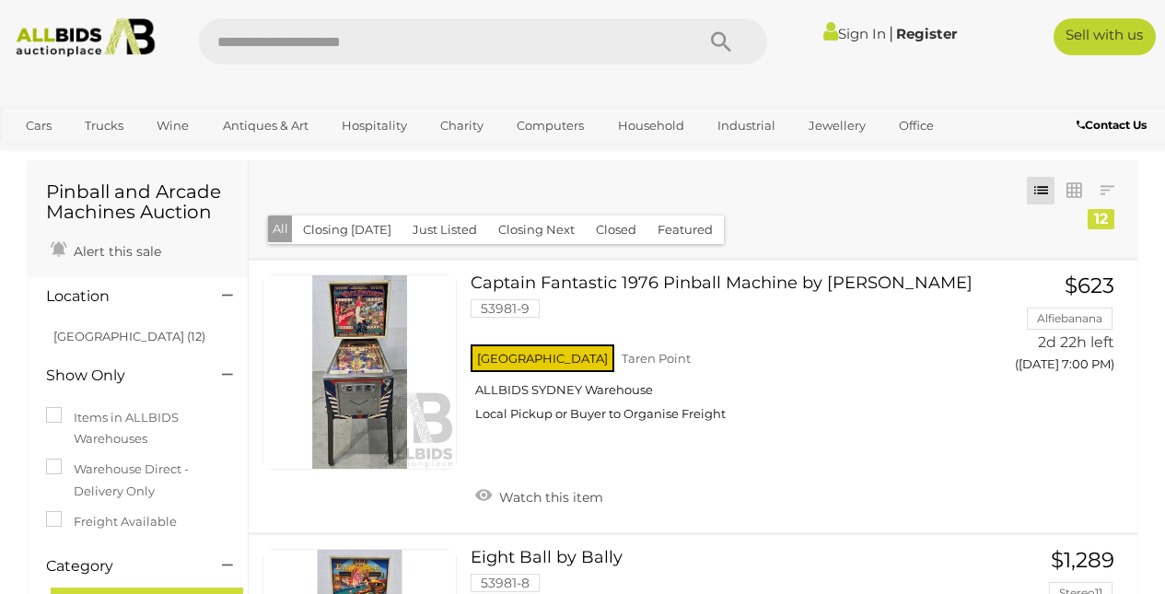
scroll to position [24, 0]
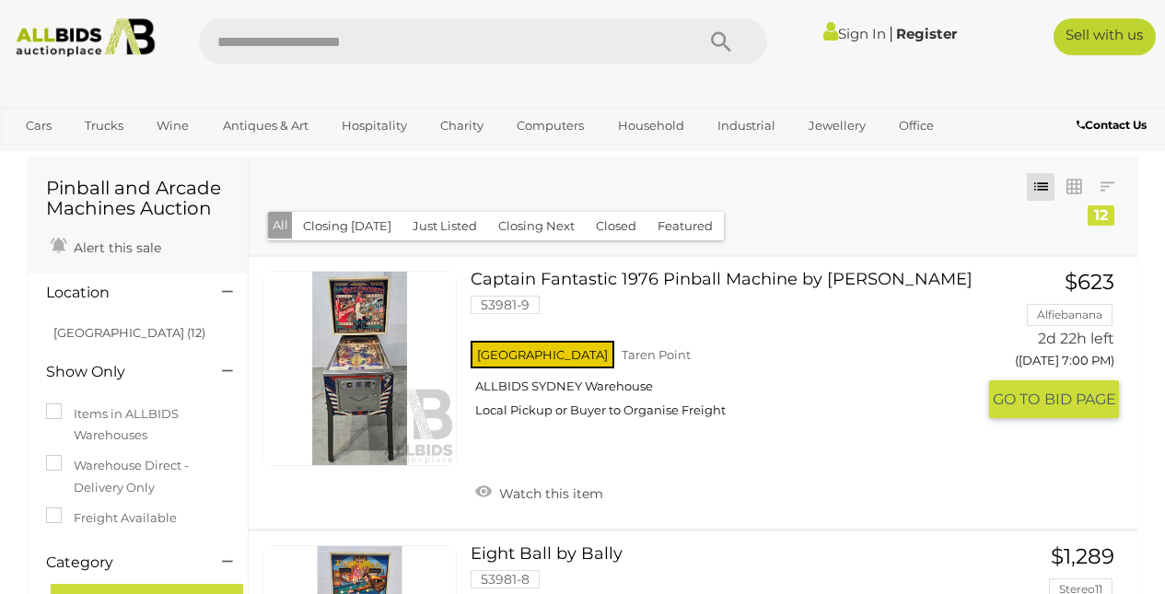
click at [376, 326] on link at bounding box center [359, 368] width 194 height 194
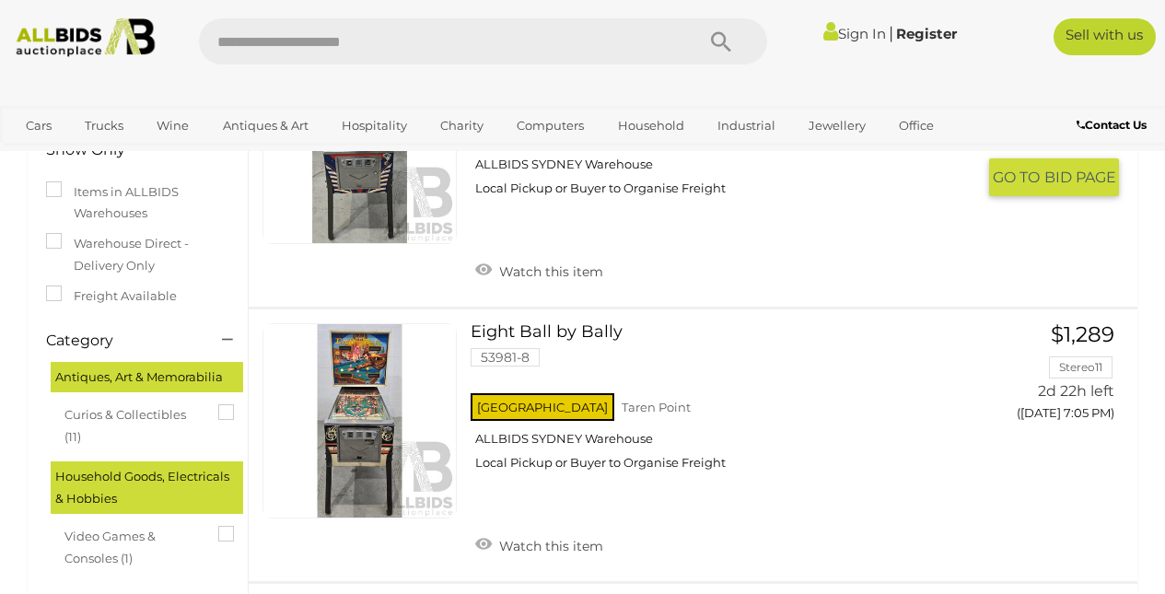
scroll to position [250, 0]
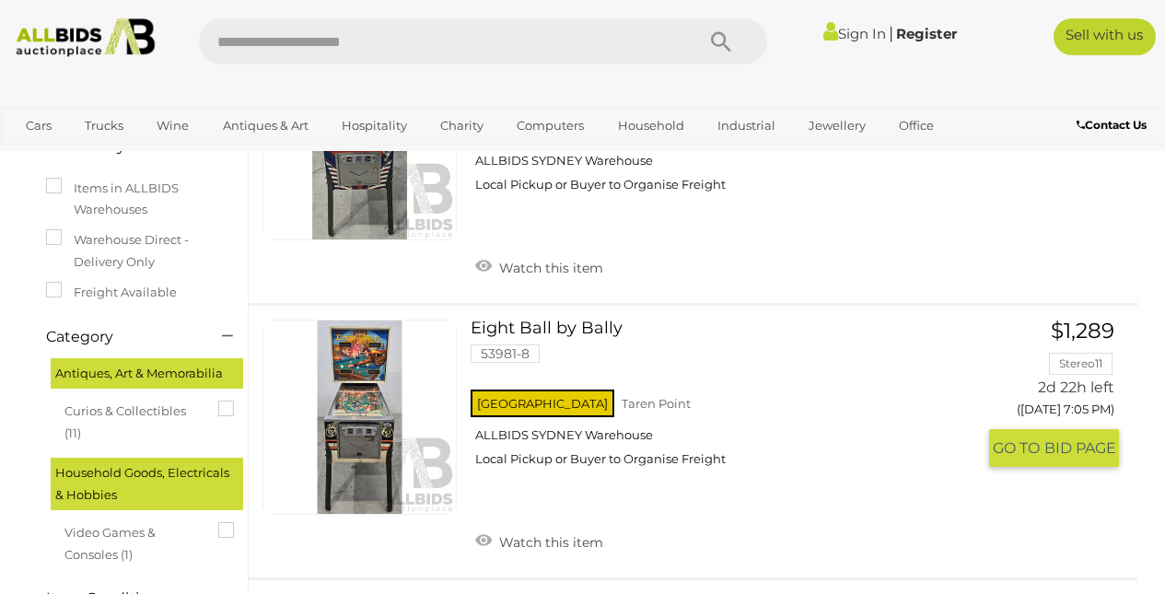
click at [492, 322] on link "Eight Ball by Bally 53981-8 NSW Taren Point ALLBIDS SYDNEY Warehouse" at bounding box center [729, 400] width 491 height 161
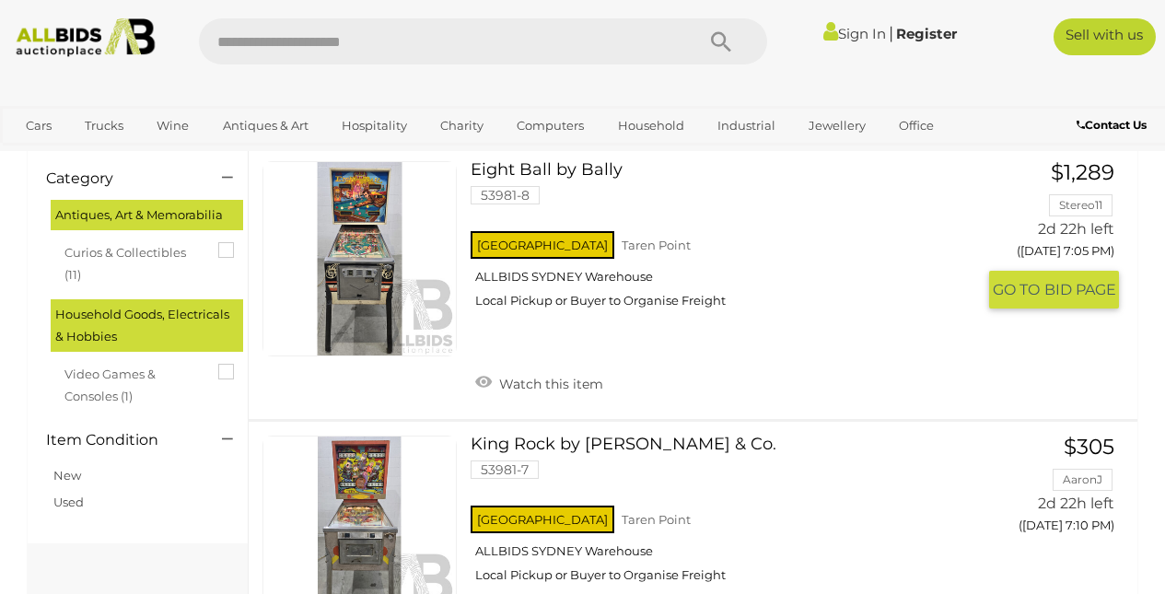
scroll to position [625, 0]
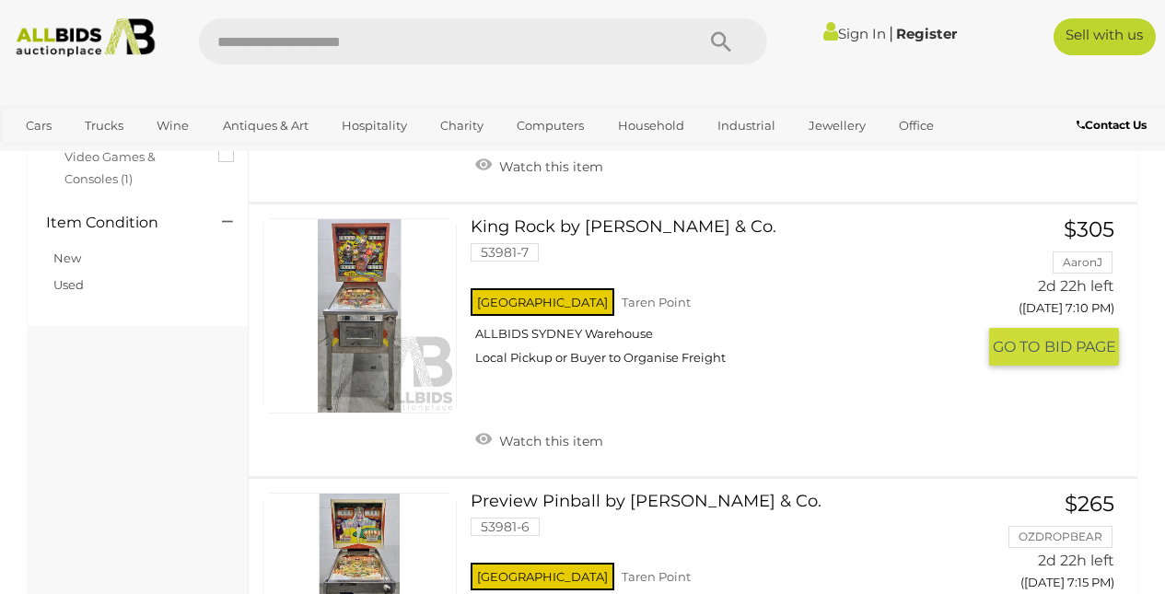
click at [558, 222] on link "King Rock by D. Gottlieb & Co. 53981-7 NSW Taren Point ALLBIDS SYDNEY Warehouse" at bounding box center [729, 298] width 491 height 161
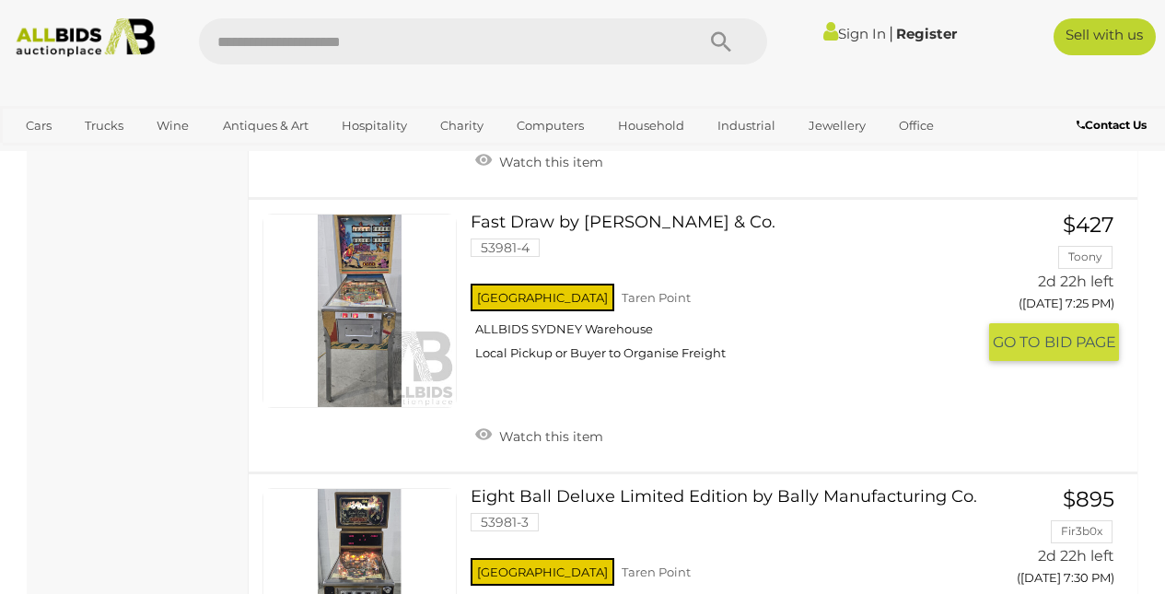
scroll to position [1457, 0]
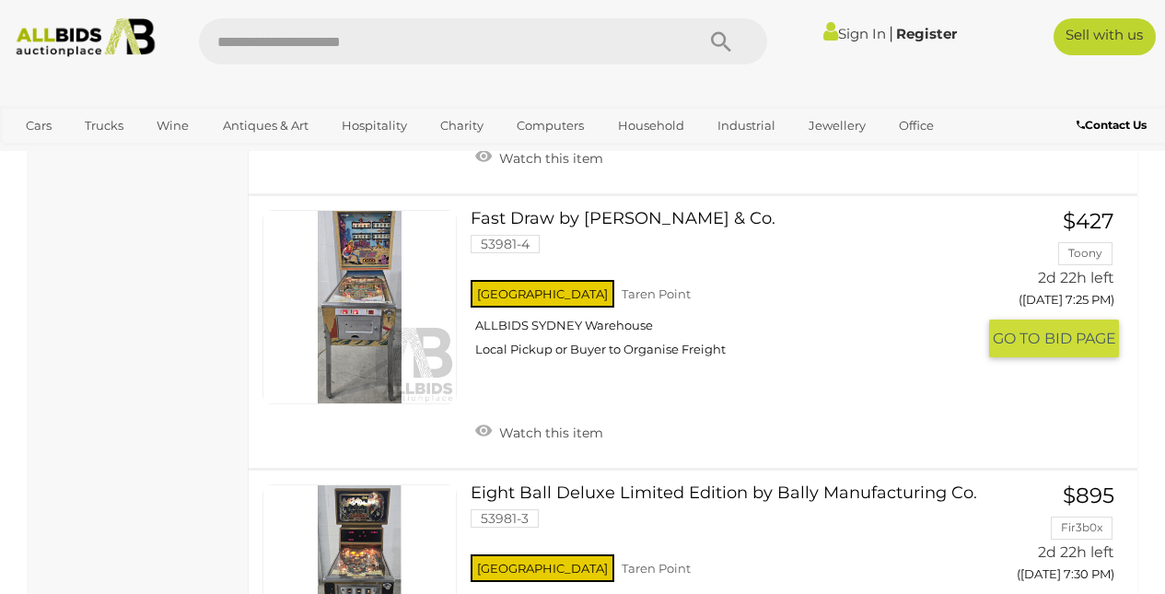
click at [561, 210] on link "Fast Draw by D. Gottlieb & Co. 53981-4 NSW Taren Point ALLBIDS SYDNEY Warehouse" at bounding box center [729, 290] width 491 height 161
click at [616, 484] on link "Eight Ball Deluxe Limited Edition by Bally Manufacturing Co. 53981-3 NSW Taren …" at bounding box center [729, 564] width 491 height 161
click at [598, 210] on link "Fast Draw by D. Gottlieb & Co. 53981-4 NSW Taren Point ALLBIDS SYDNEY Warehouse" at bounding box center [729, 290] width 491 height 161
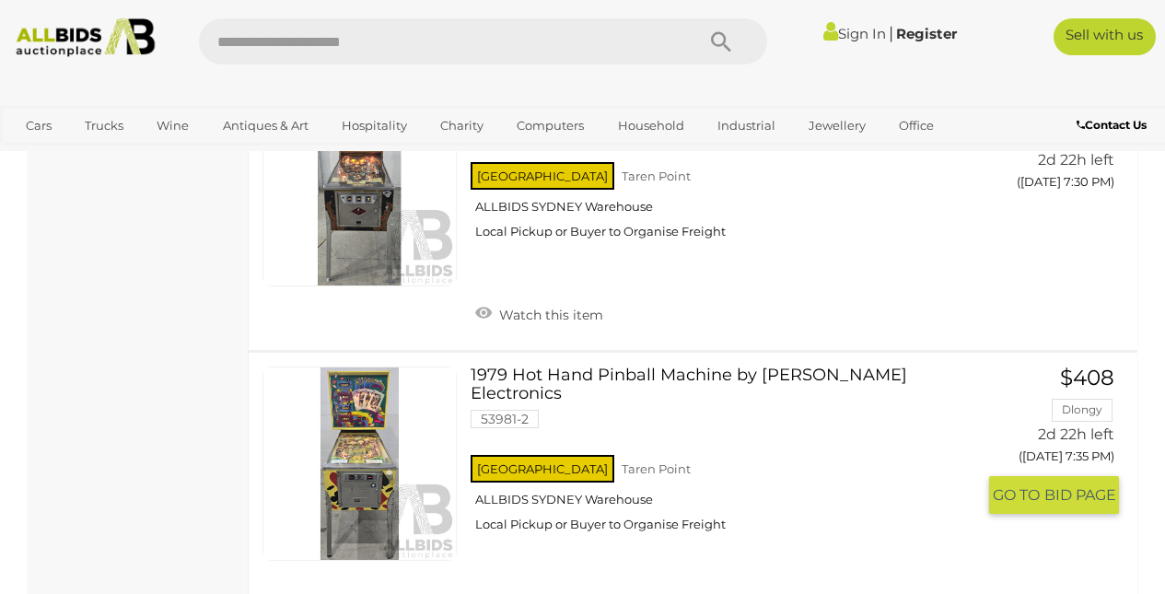
scroll to position [1875, 0]
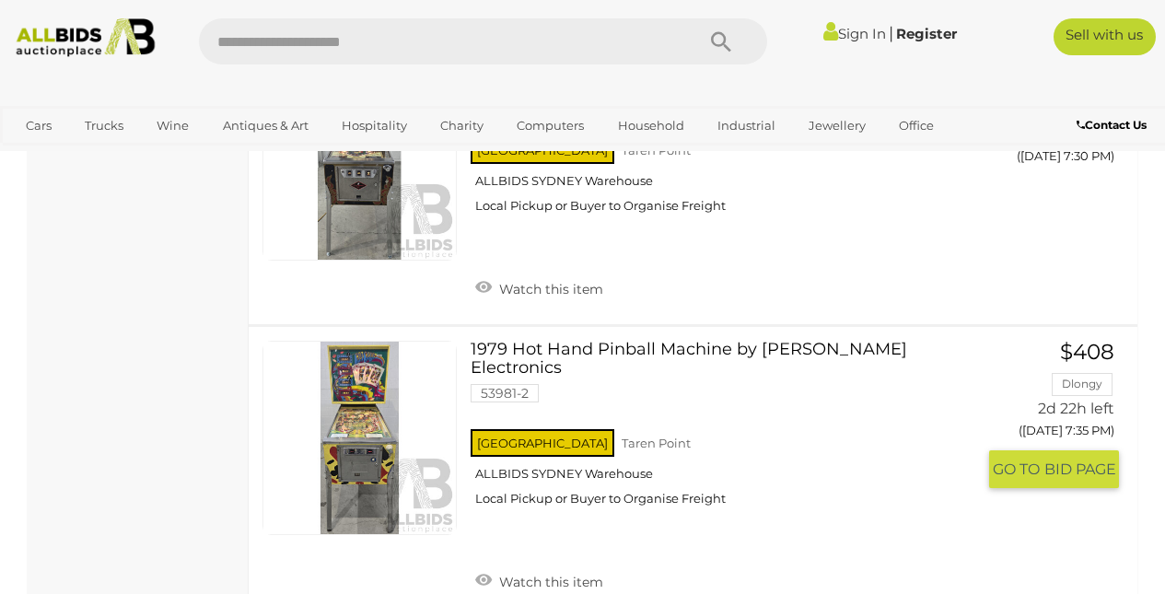
click at [589, 341] on link "1979 Hot Hand Pinball Machine by Stern Electronics 53981-2 NSW Taren Point" at bounding box center [729, 431] width 491 height 180
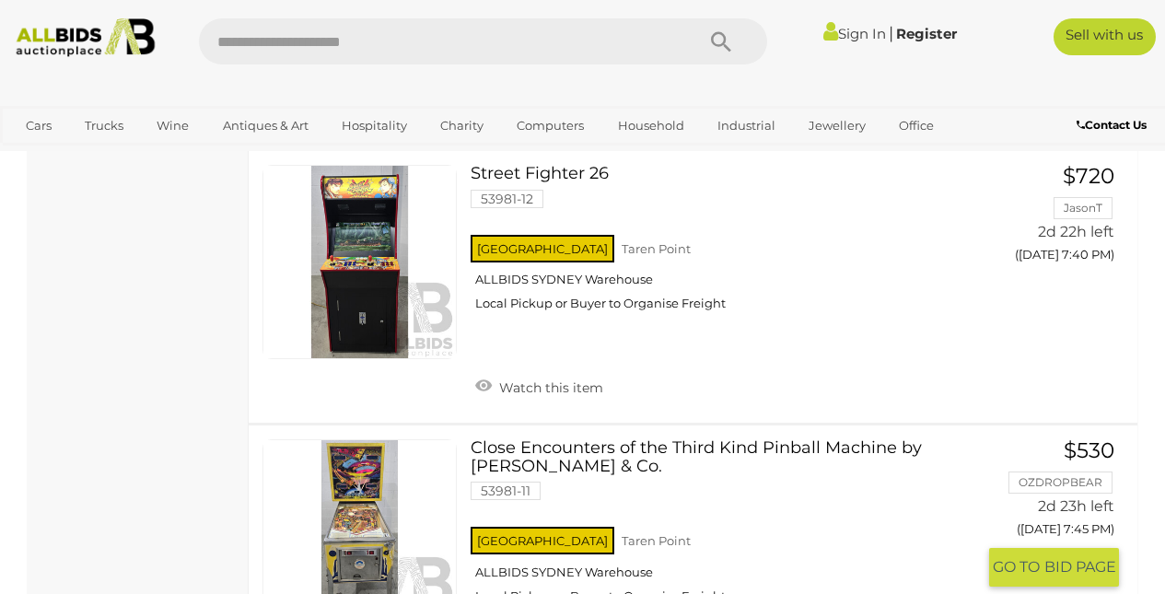
scroll to position [2367, 0]
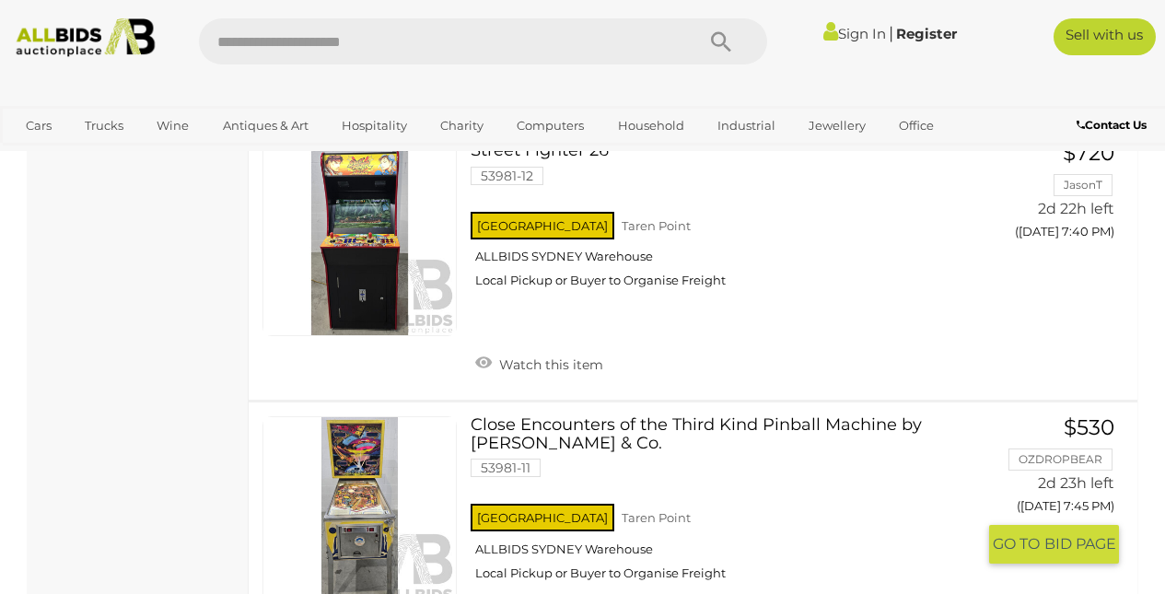
click at [710, 416] on link "Close Encounters of the Third Kind Pinball Machine by D. Gottlieb & Co. 53981-1…" at bounding box center [729, 506] width 491 height 180
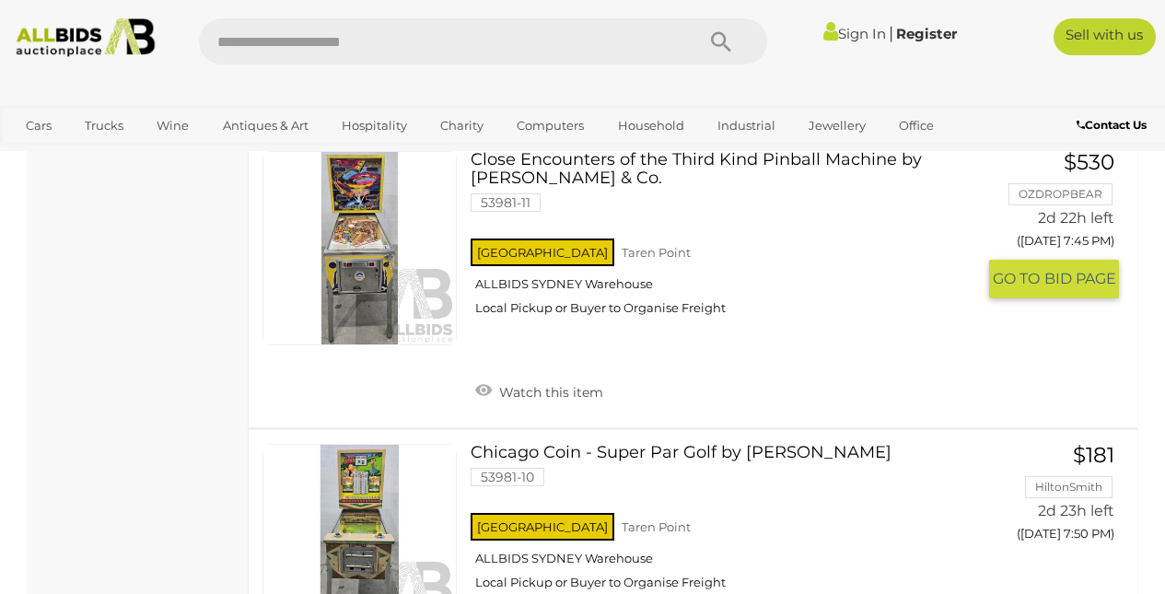
scroll to position [2888, 0]
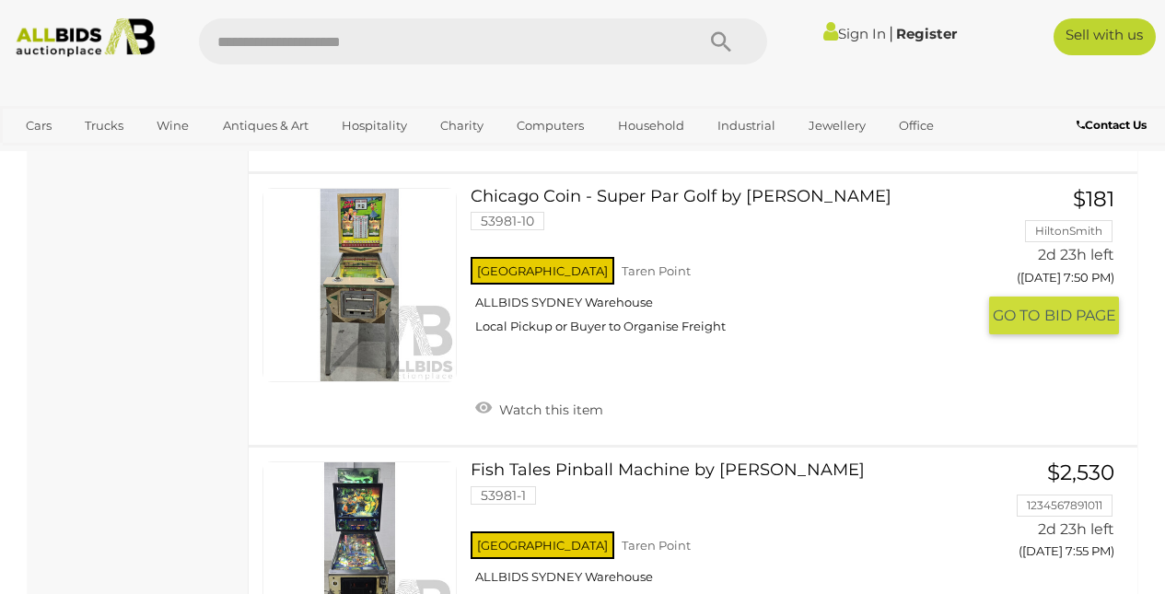
click at [655, 188] on link "Chicago Coin - Super Par Golf by Deez 53981-10 NSW Taren Point ALLBIDS SYDNEY W…" at bounding box center [729, 268] width 491 height 161
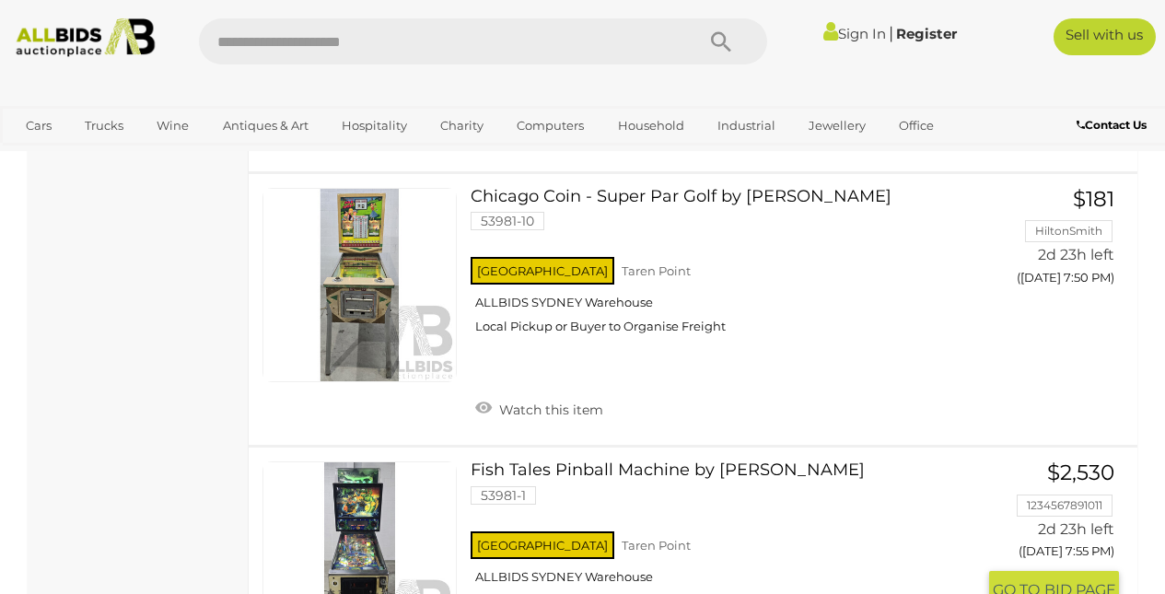
click at [695, 461] on link "Fish Tales Pinball Machine by Williams 53981-1 NSW Taren Point ALLBIDS SYDNEY W…" at bounding box center [729, 541] width 491 height 161
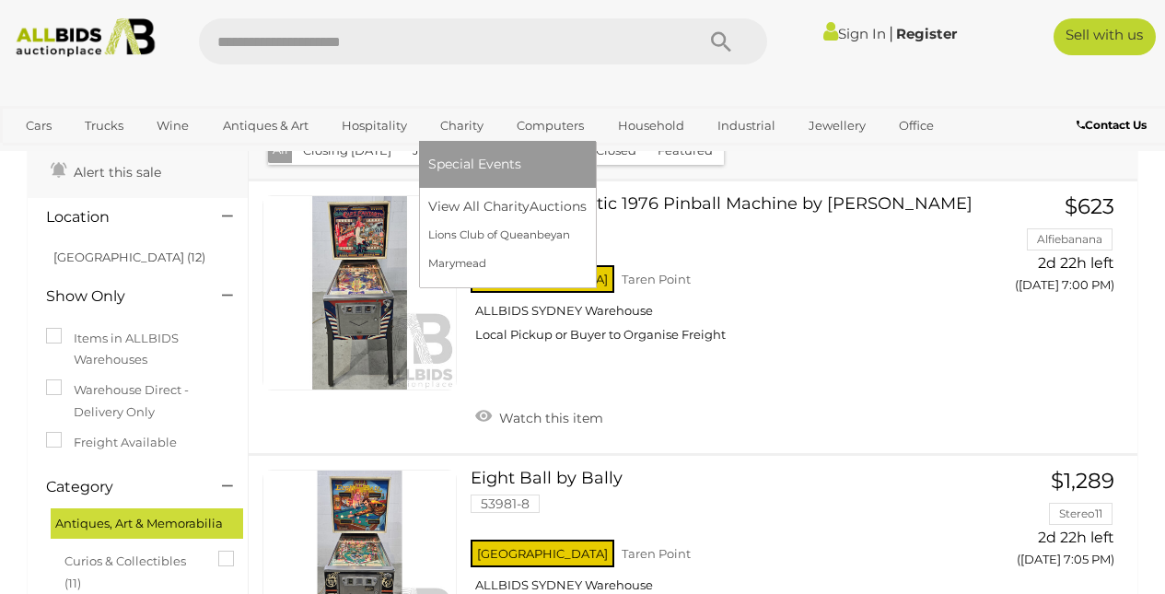
scroll to position [0, 0]
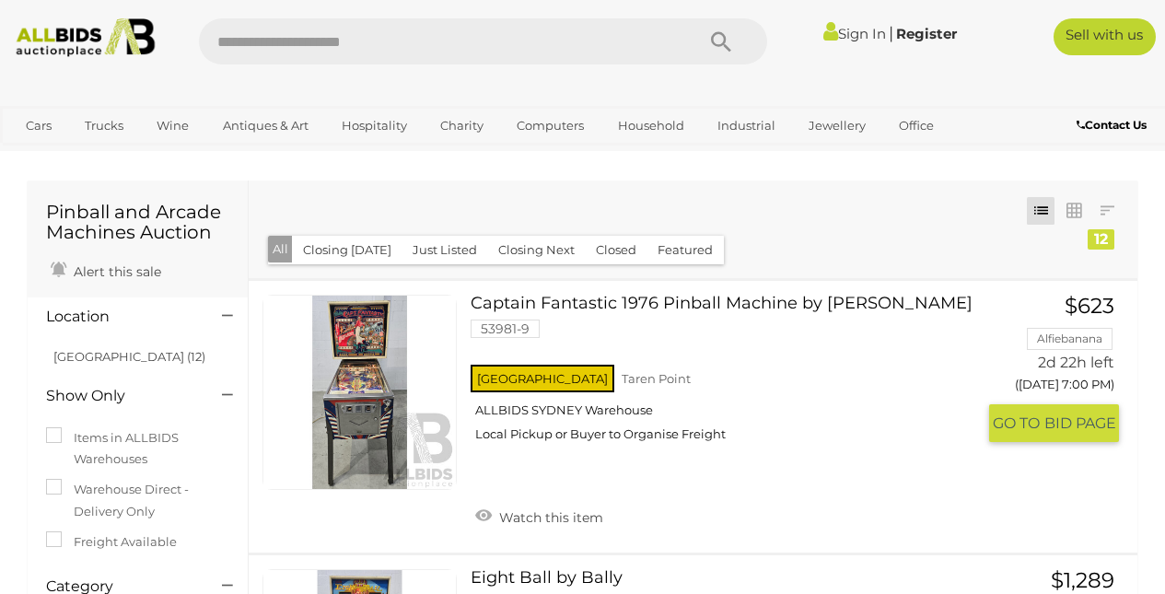
click at [646, 303] on link "Captain Fantastic 1976 Pinball Machine by Bally 53981-9 NSW Taren Point" at bounding box center [729, 375] width 491 height 161
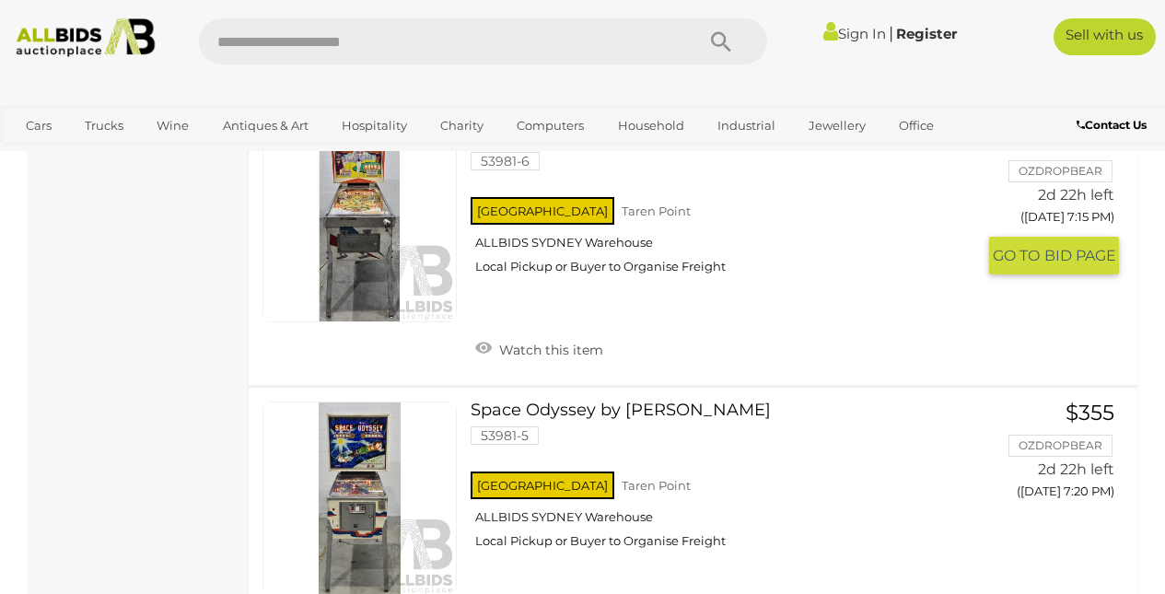
scroll to position [995, 0]
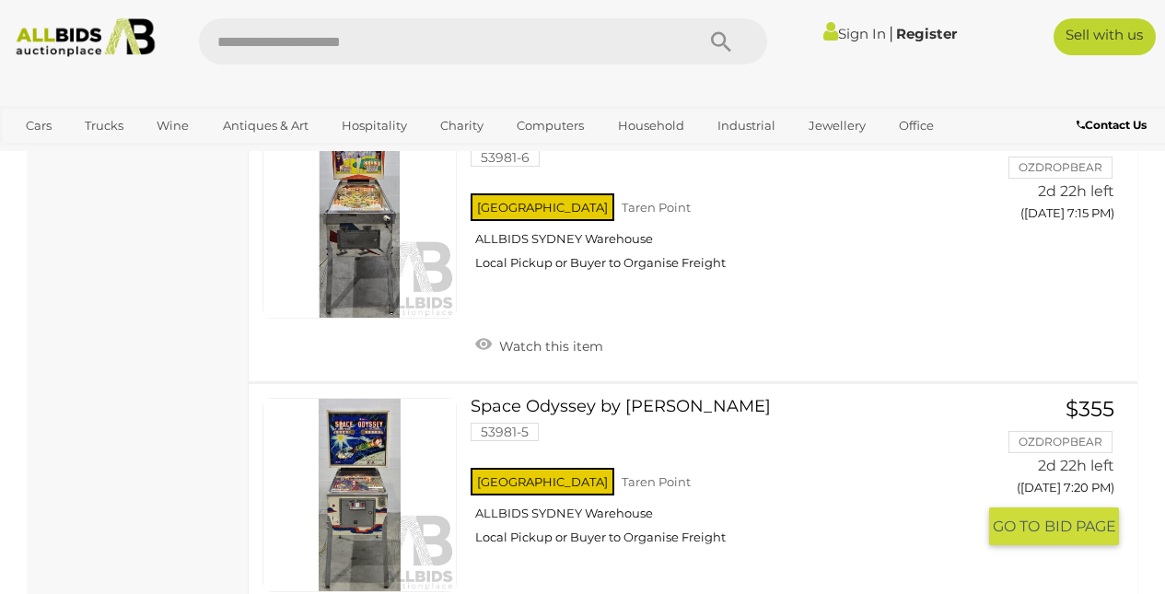
click at [532, 398] on link "Space Odyssey by Williams 53981-5 NSW Taren Point ALLBIDS SYDNEY Warehouse" at bounding box center [729, 478] width 491 height 161
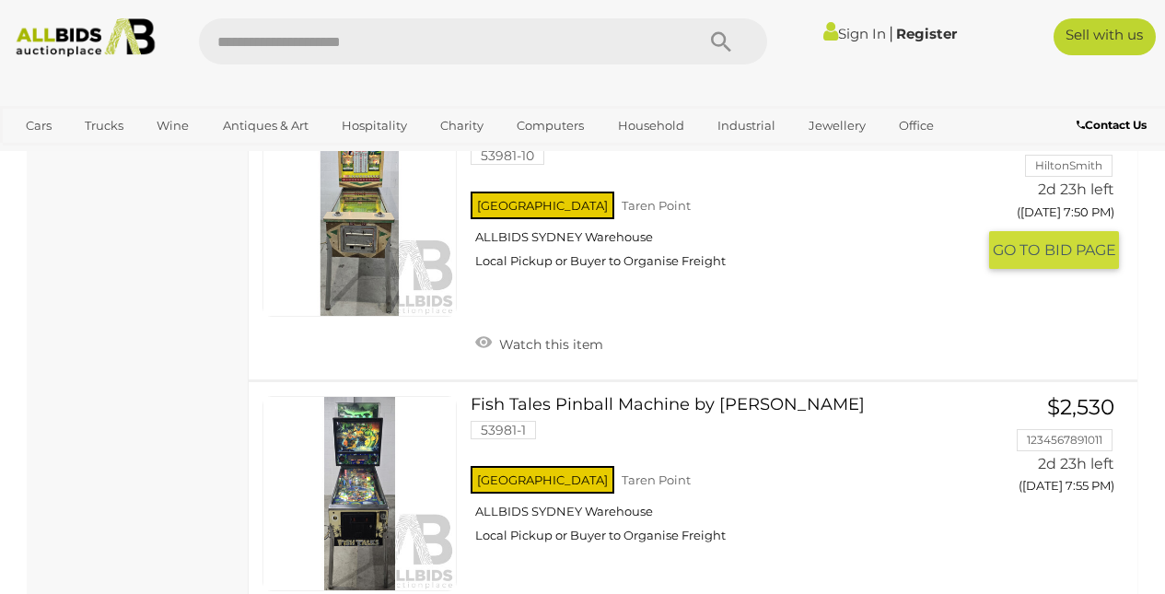
scroll to position [3125, 0]
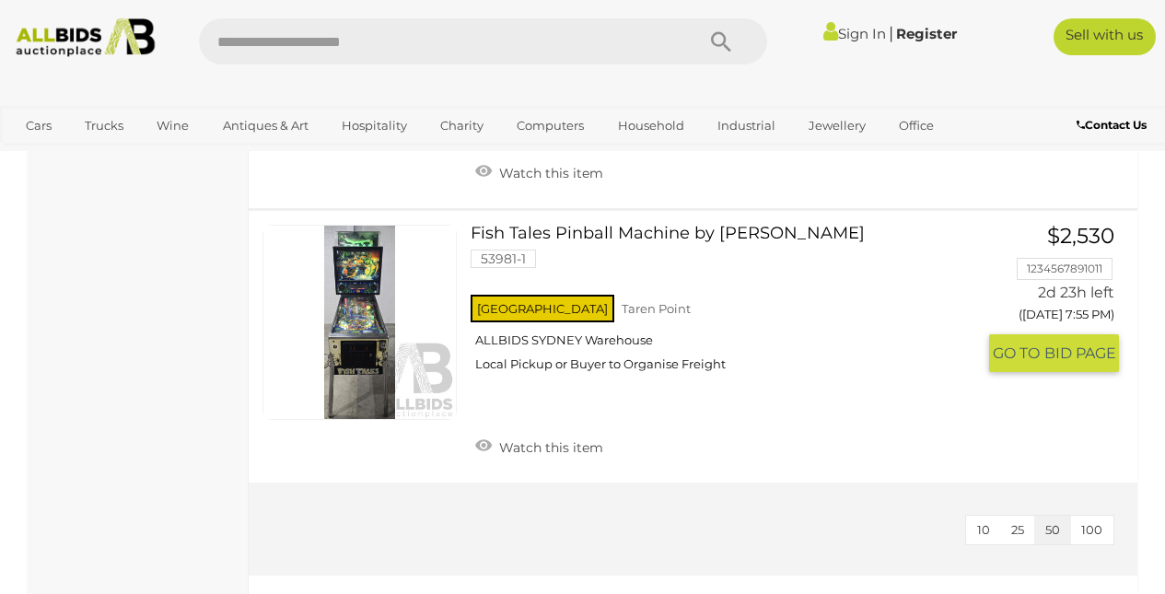
click at [356, 309] on link at bounding box center [359, 322] width 194 height 194
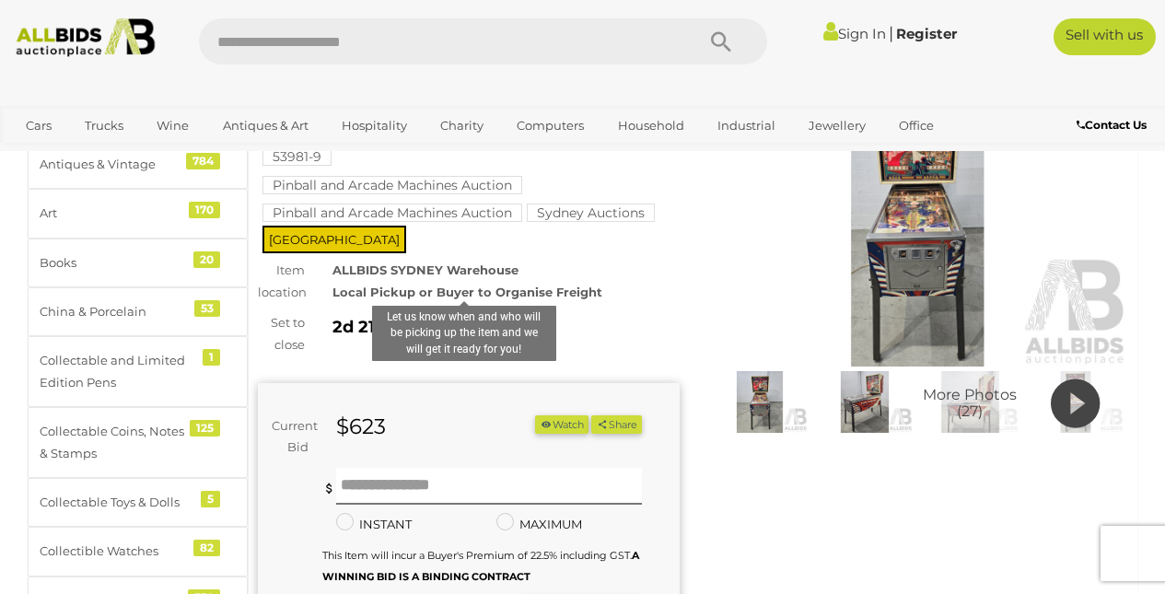
scroll to position [203, 0]
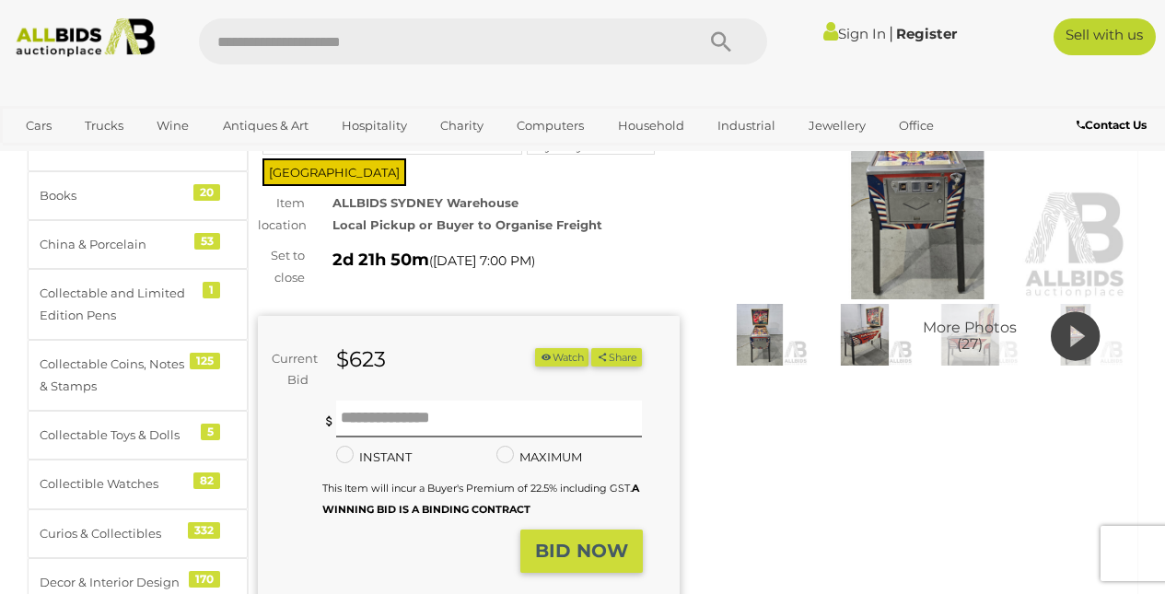
click at [885, 336] on img at bounding box center [865, 335] width 96 height 62
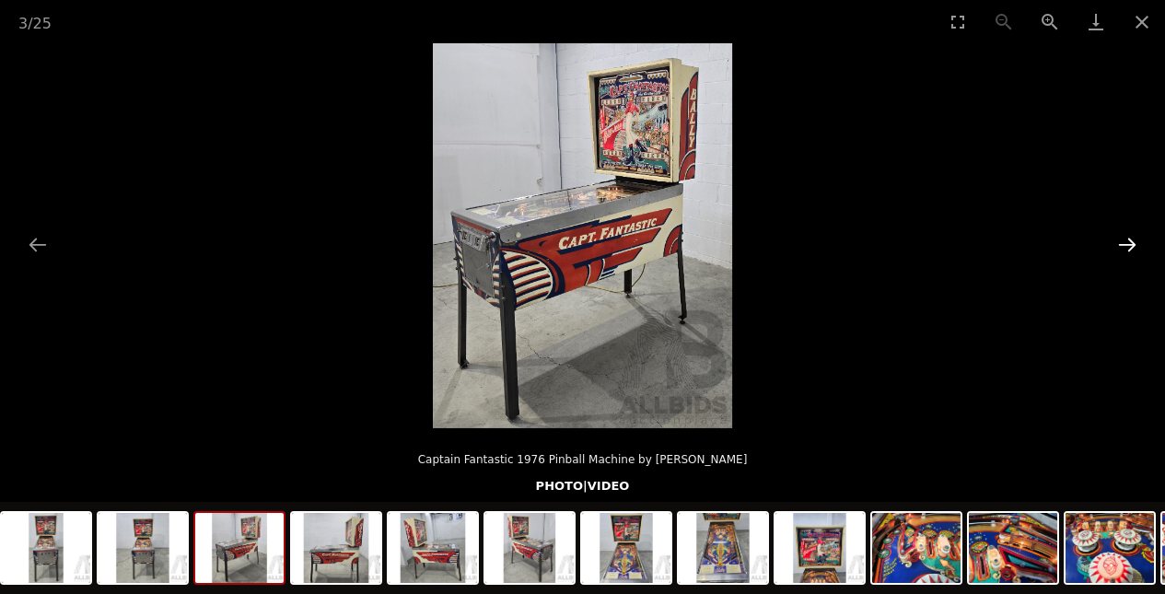
click at [1134, 247] on button "Next slide" at bounding box center [1127, 245] width 39 height 36
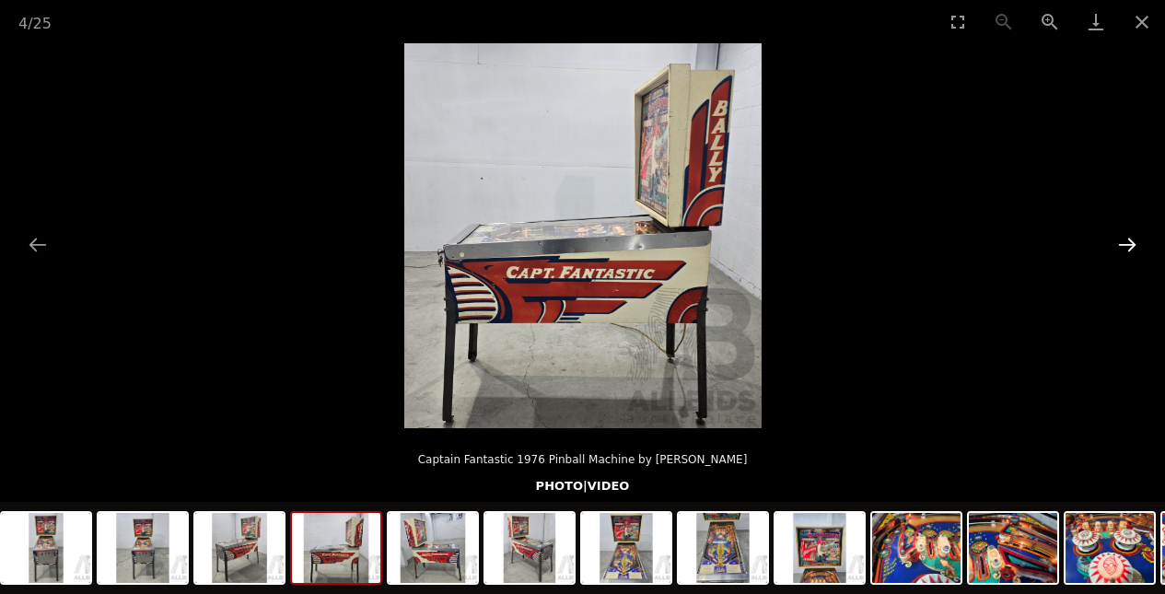
click at [1134, 247] on button "Next slide" at bounding box center [1127, 245] width 39 height 36
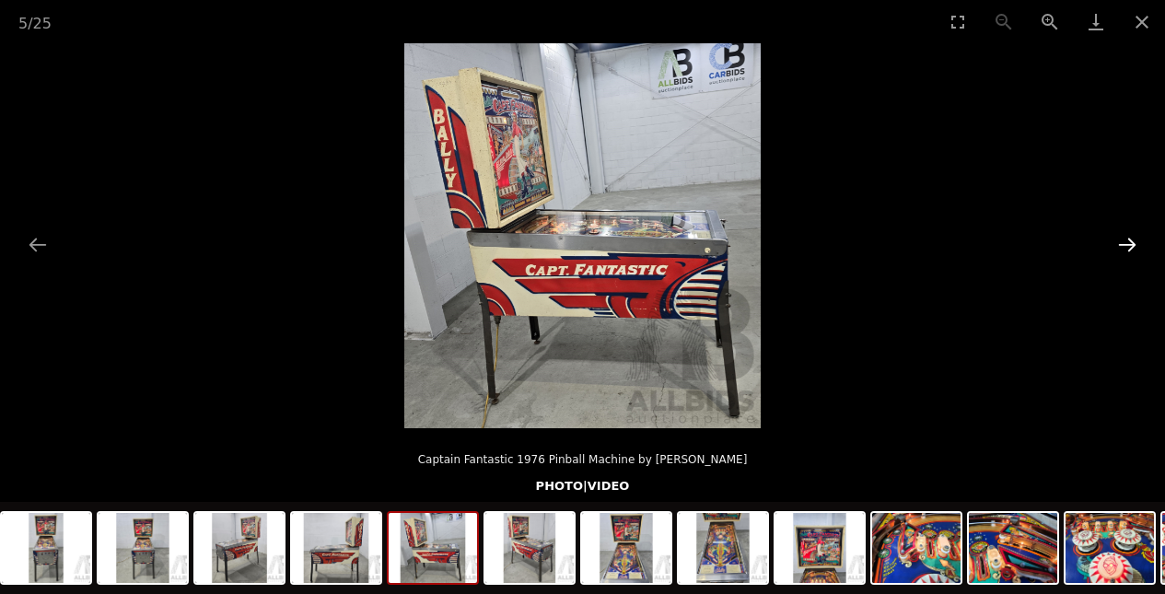
click at [1136, 246] on button "Next slide" at bounding box center [1127, 245] width 39 height 36
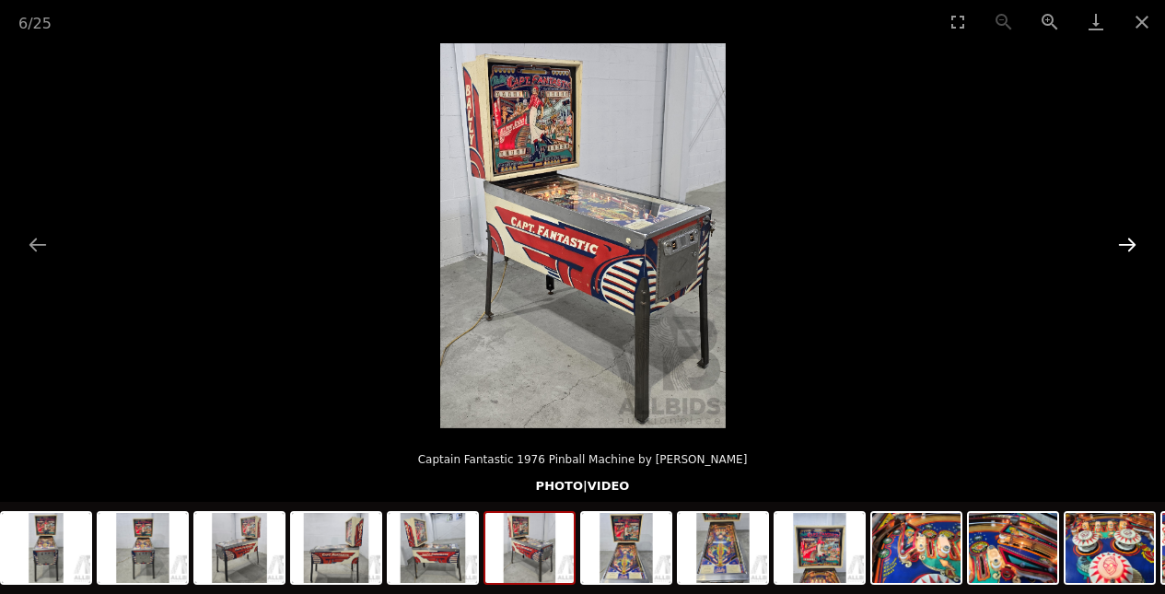
click at [1137, 246] on button "Next slide" at bounding box center [1127, 245] width 39 height 36
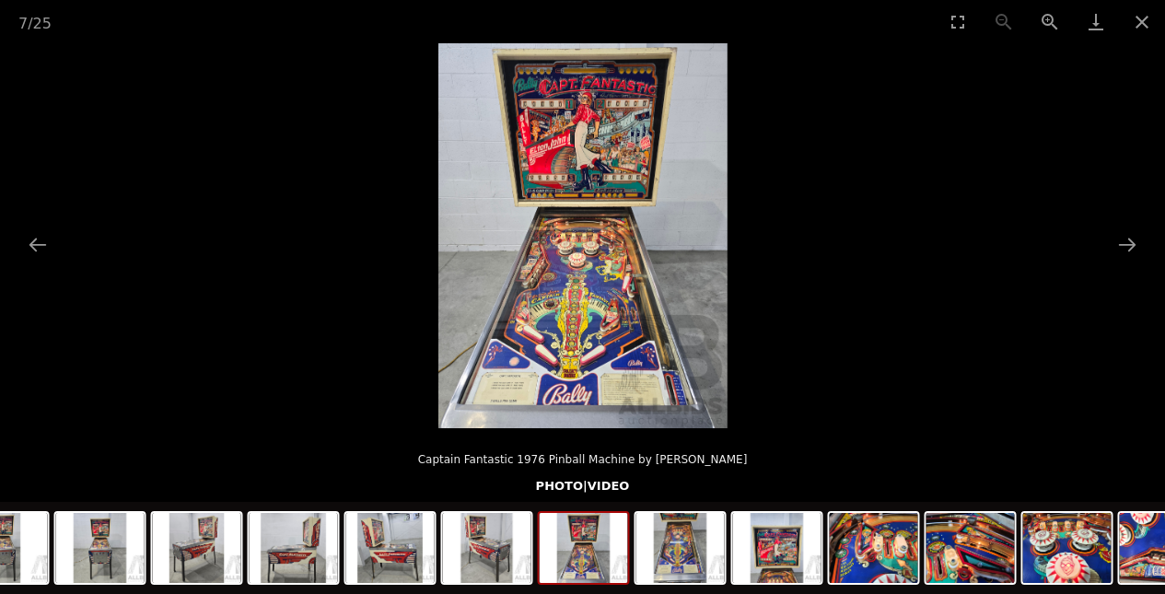
click at [606, 255] on img at bounding box center [582, 235] width 289 height 385
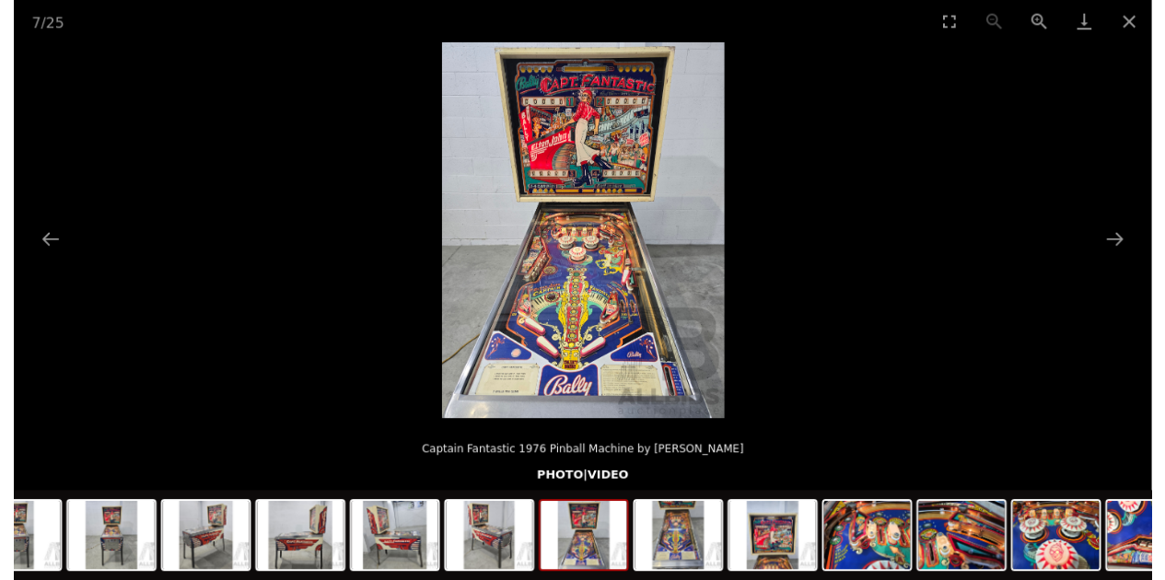
scroll to position [113, 0]
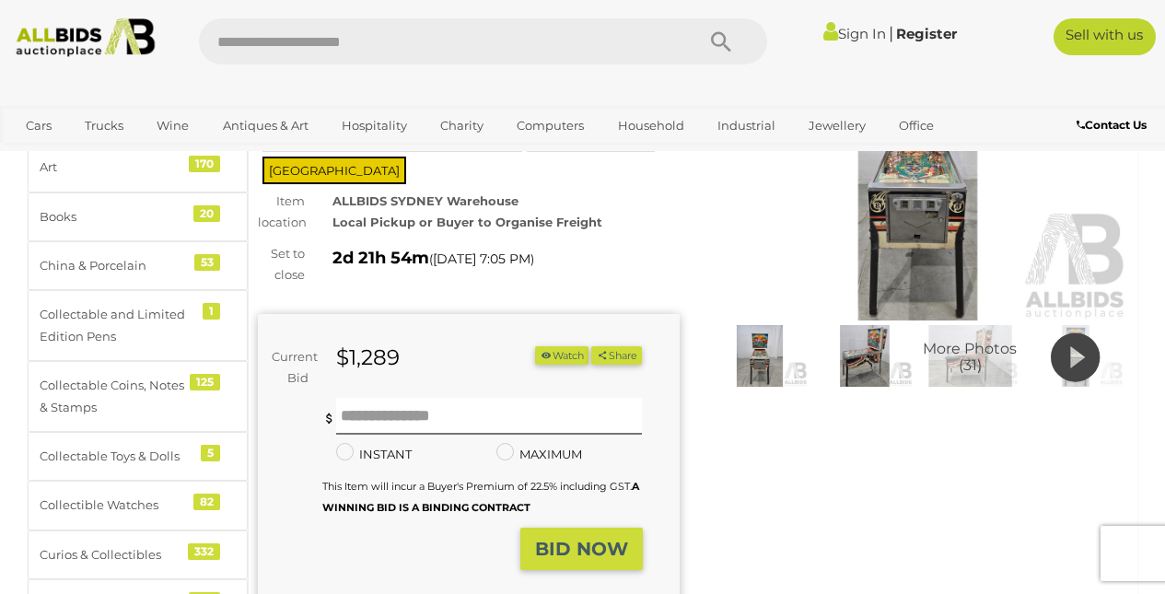
scroll to position [43, 0]
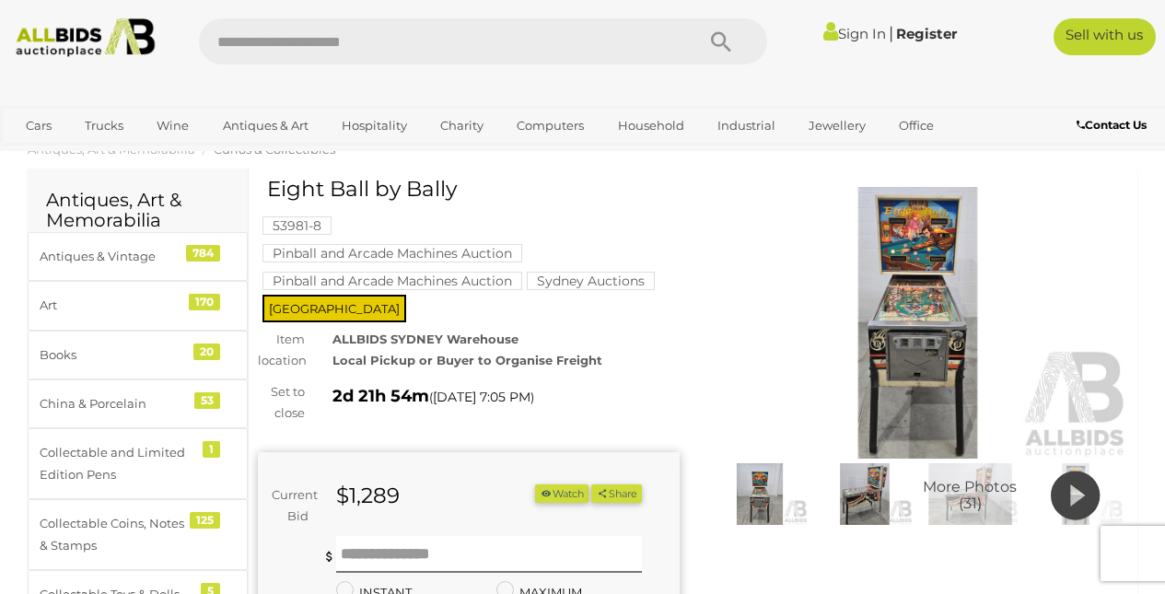
click at [881, 495] on img at bounding box center [865, 494] width 96 height 62
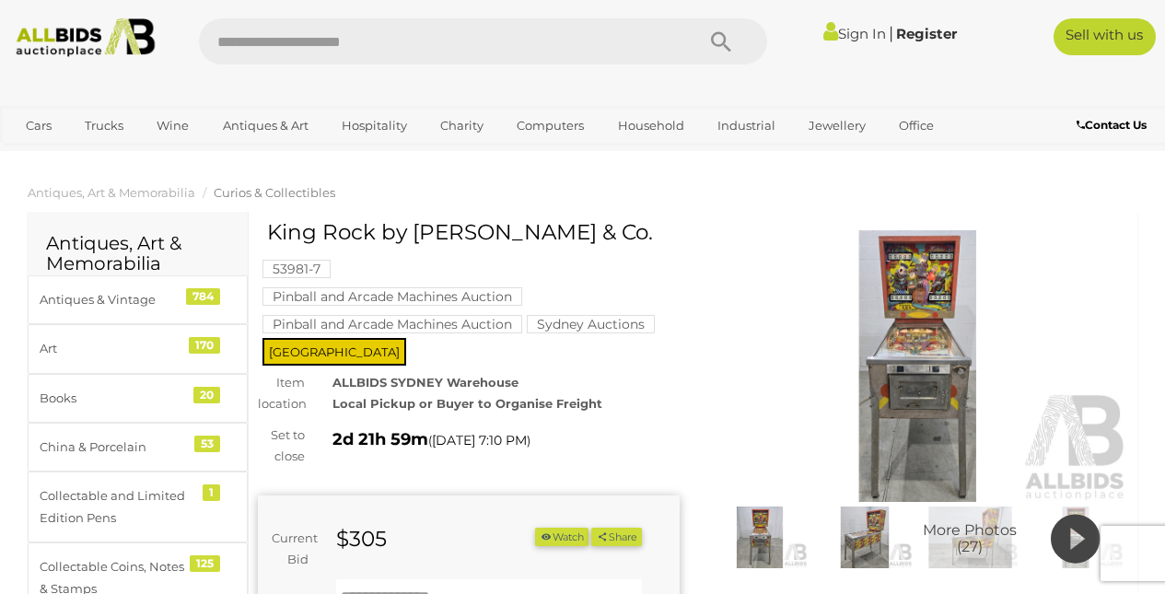
click at [858, 538] on img at bounding box center [865, 538] width 96 height 62
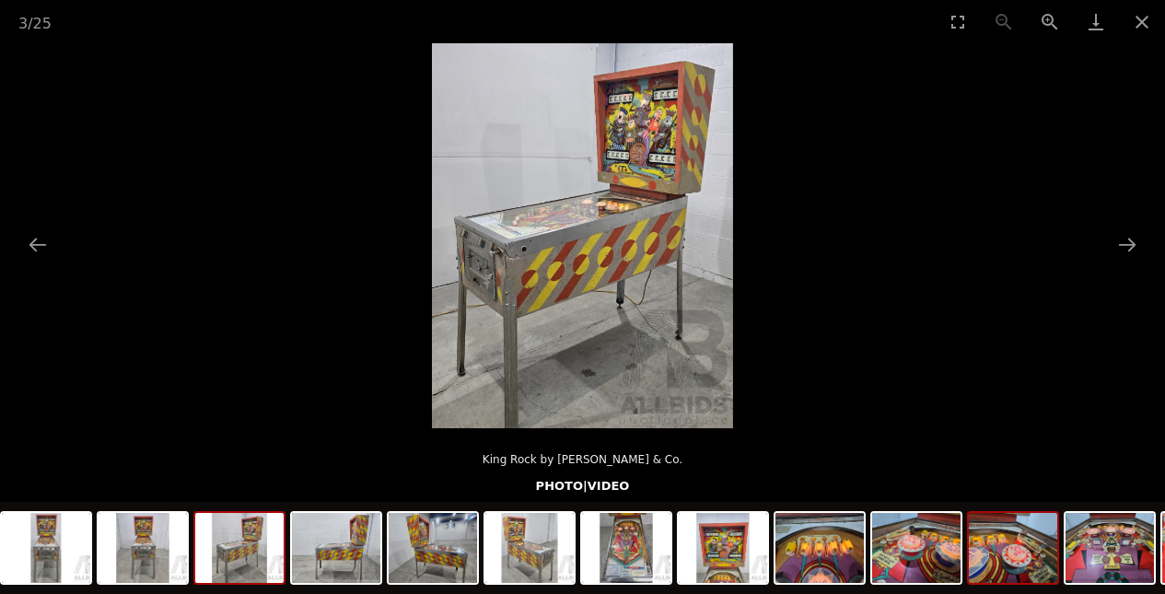
click at [996, 554] on img at bounding box center [1013, 548] width 88 height 70
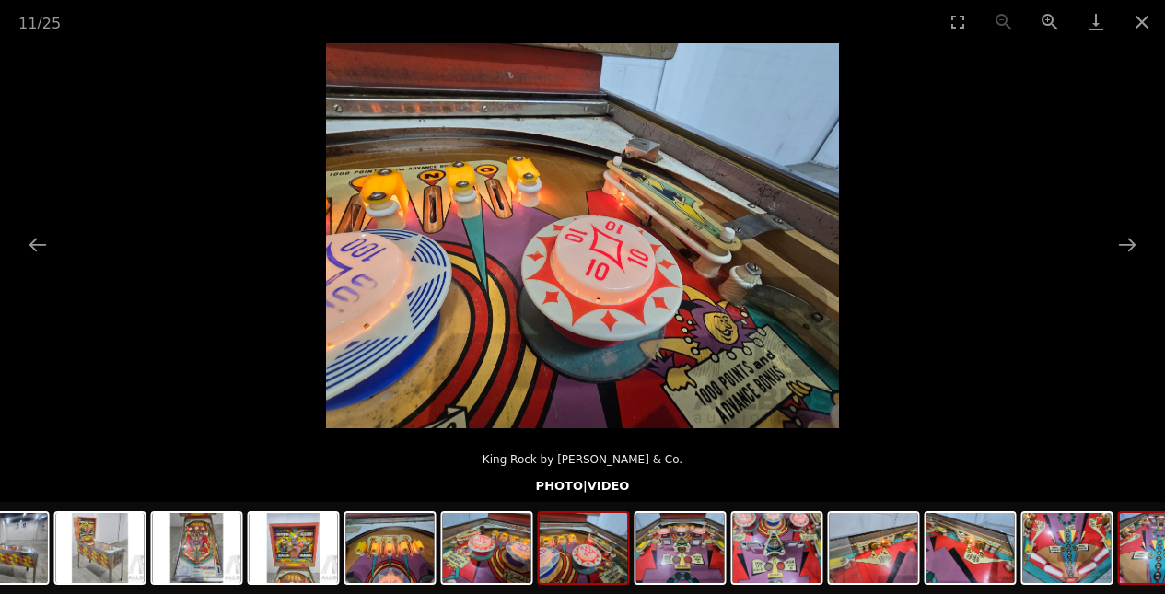
click at [1131, 554] on img at bounding box center [1164, 548] width 88 height 70
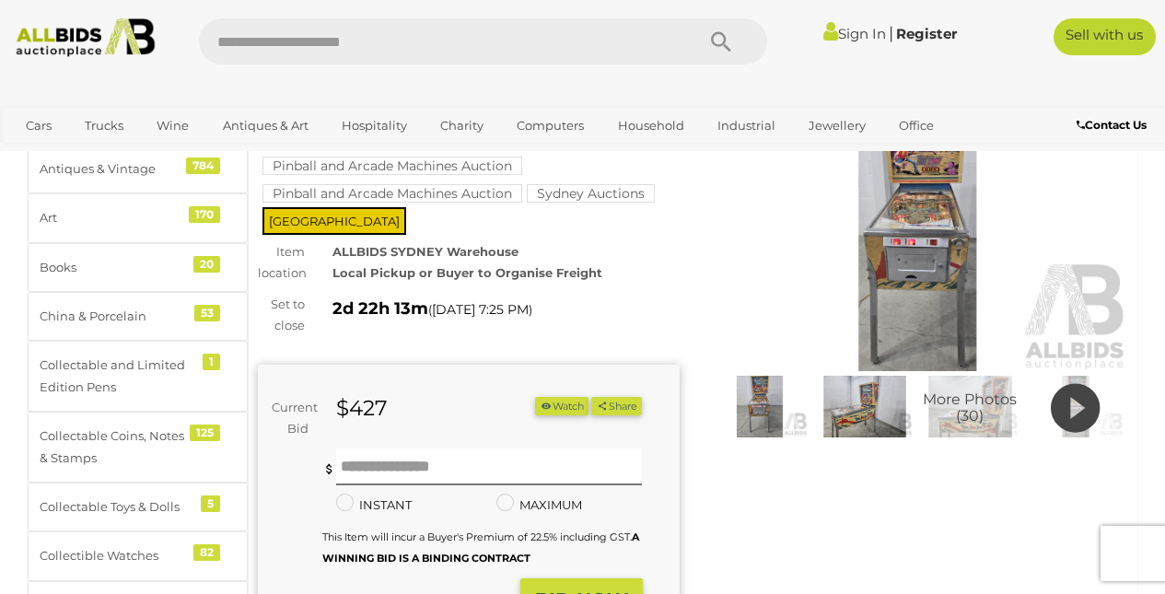
scroll to position [204, 0]
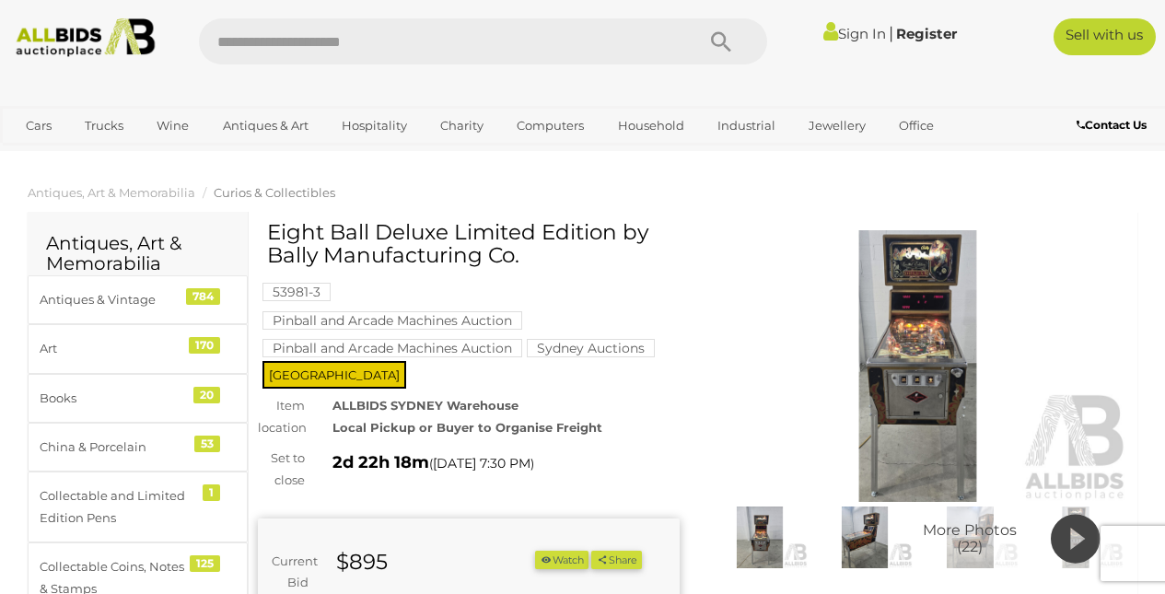
click at [857, 542] on img at bounding box center [865, 538] width 96 height 62
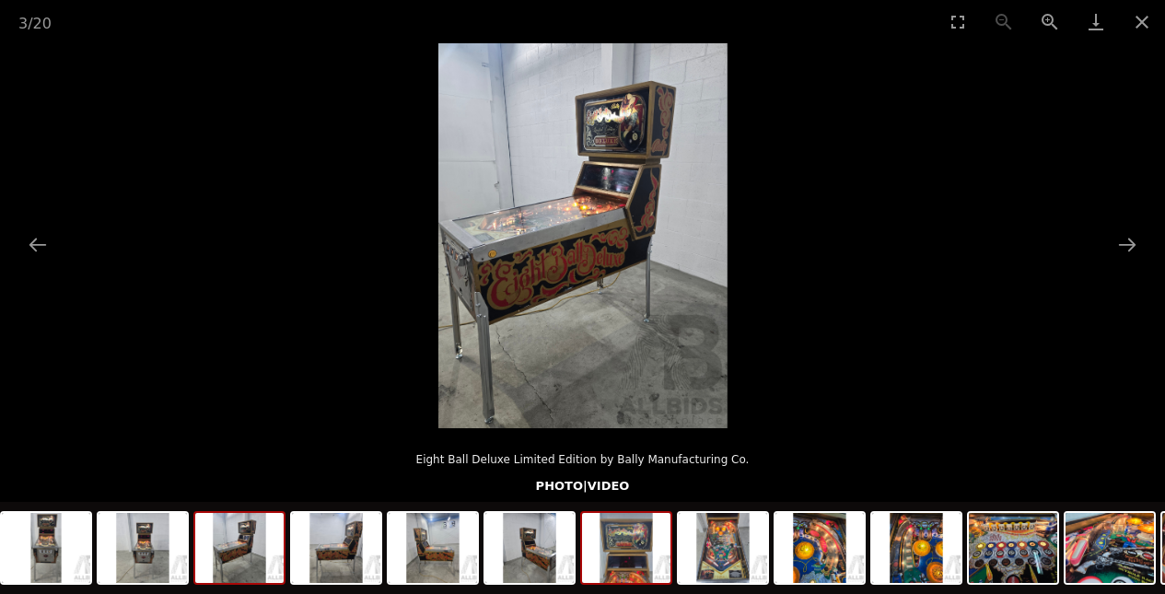
click at [645, 562] on img at bounding box center [626, 548] width 88 height 70
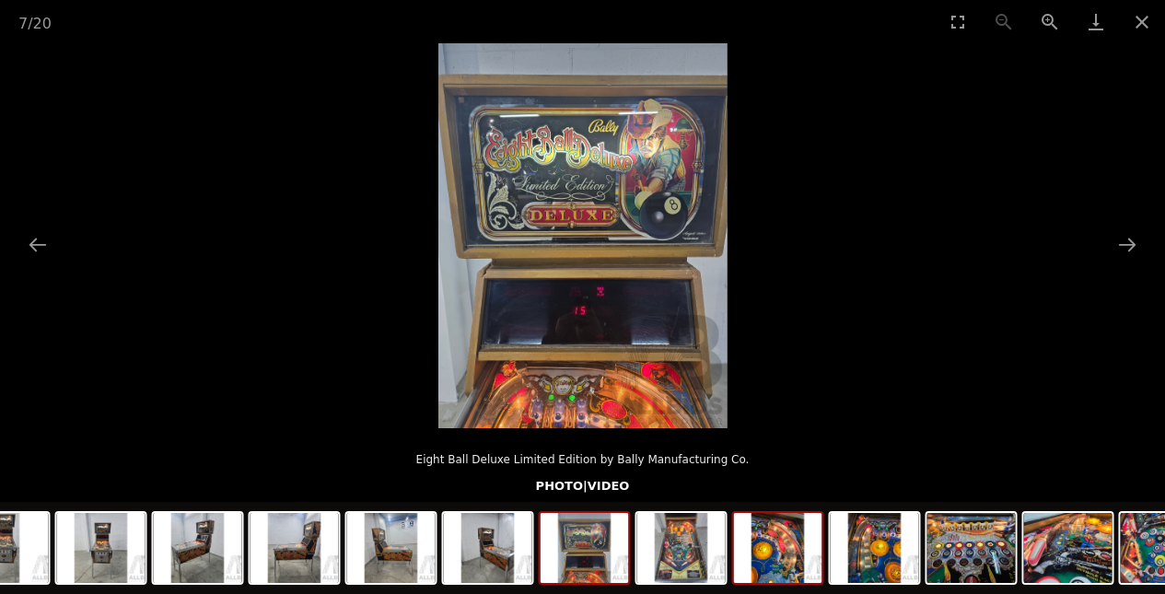
click at [767, 559] on img at bounding box center [778, 548] width 88 height 70
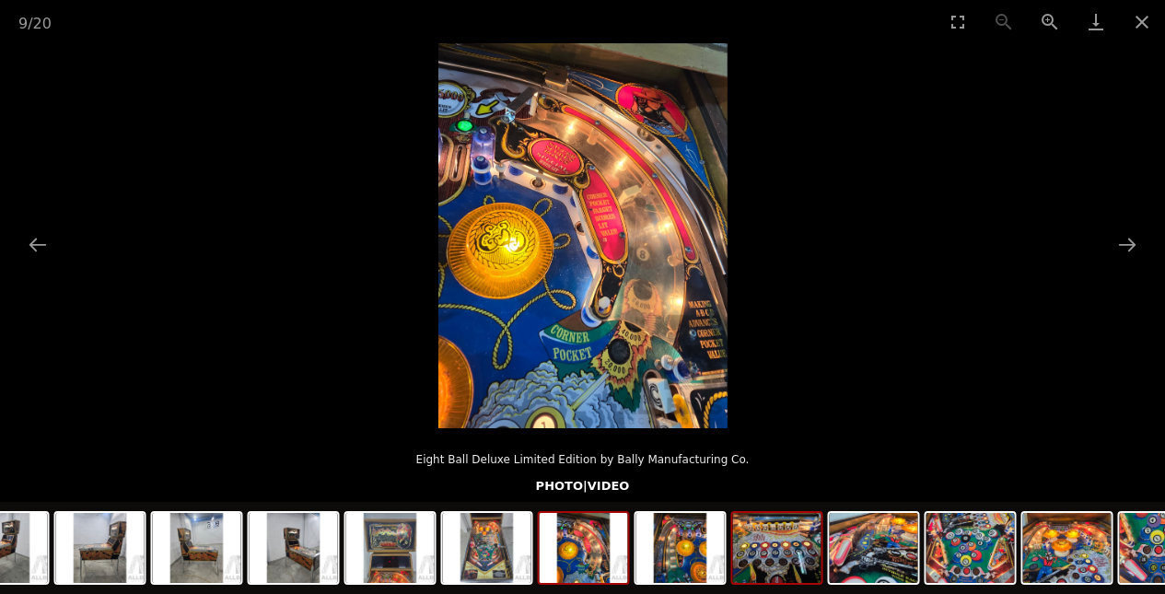
click at [799, 560] on img at bounding box center [777, 548] width 88 height 70
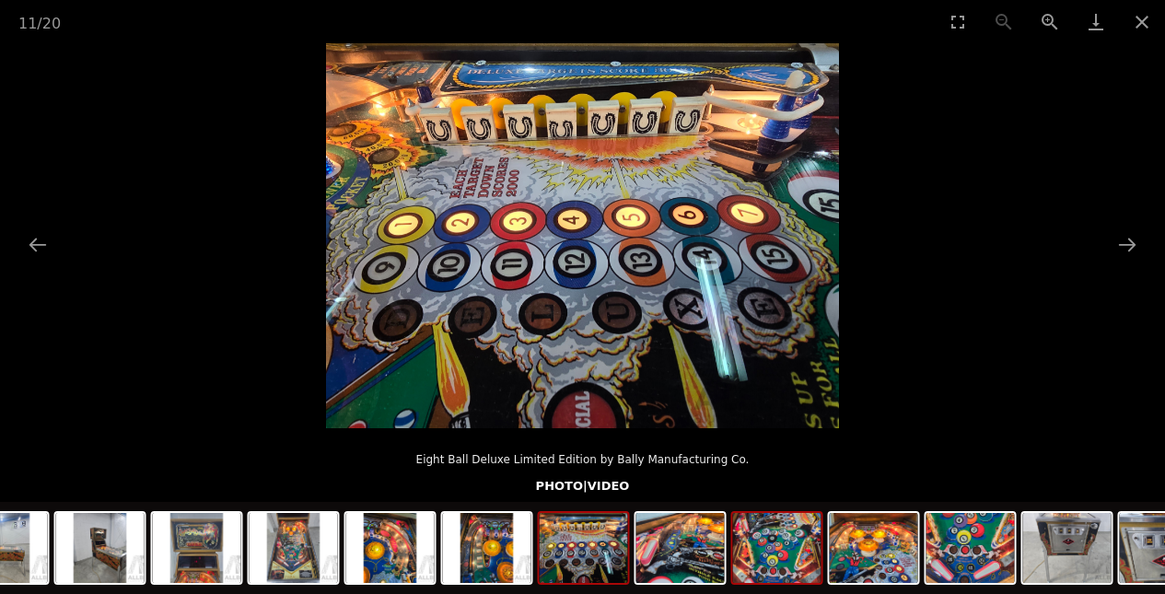
click at [799, 562] on img at bounding box center [777, 548] width 88 height 70
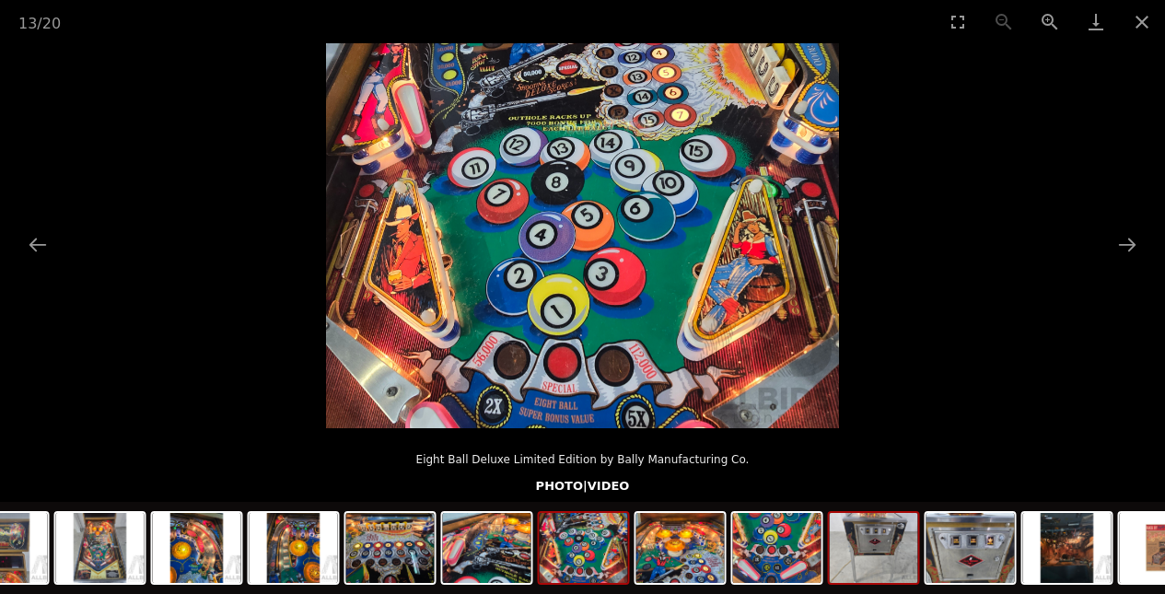
click at [834, 560] on img at bounding box center [874, 548] width 88 height 70
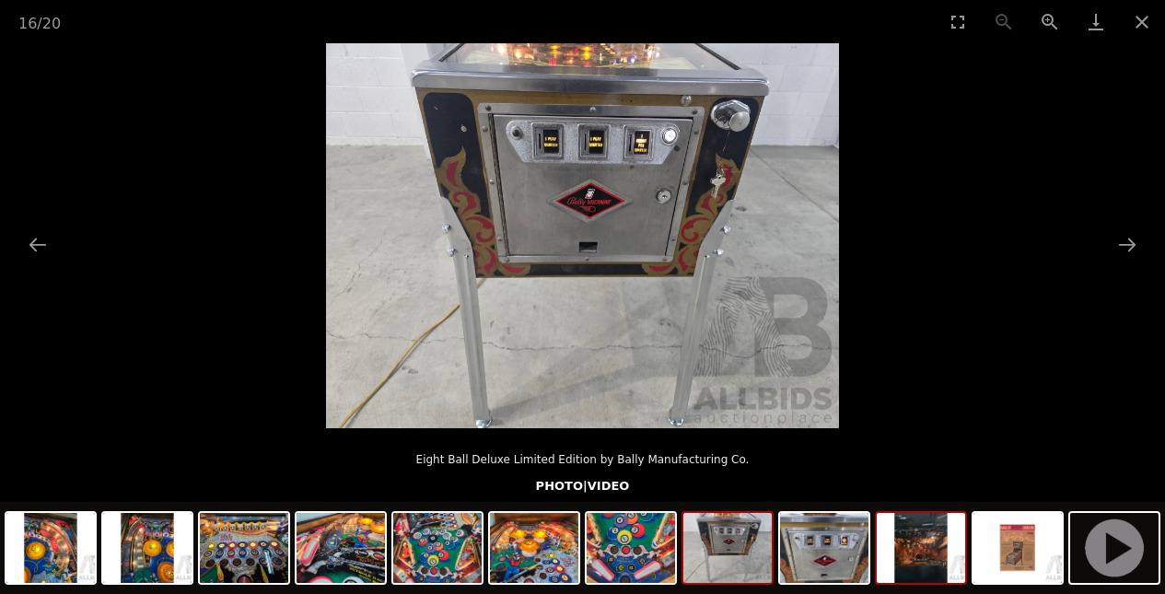
click at [918, 563] on img at bounding box center [921, 548] width 88 height 70
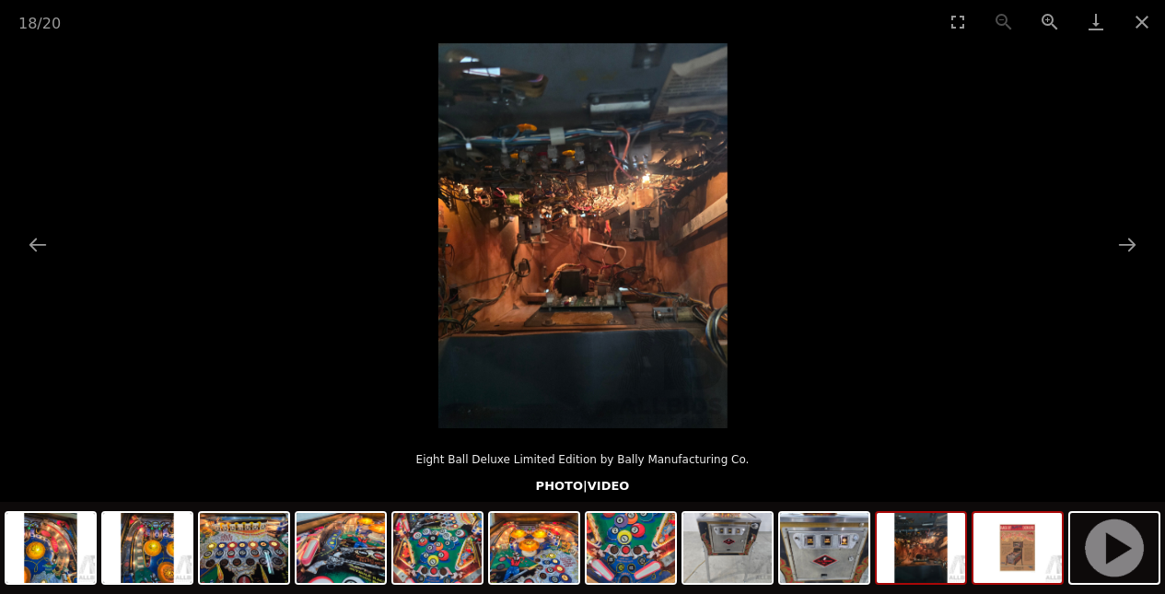
click at [1029, 562] on img at bounding box center [1017, 548] width 88 height 70
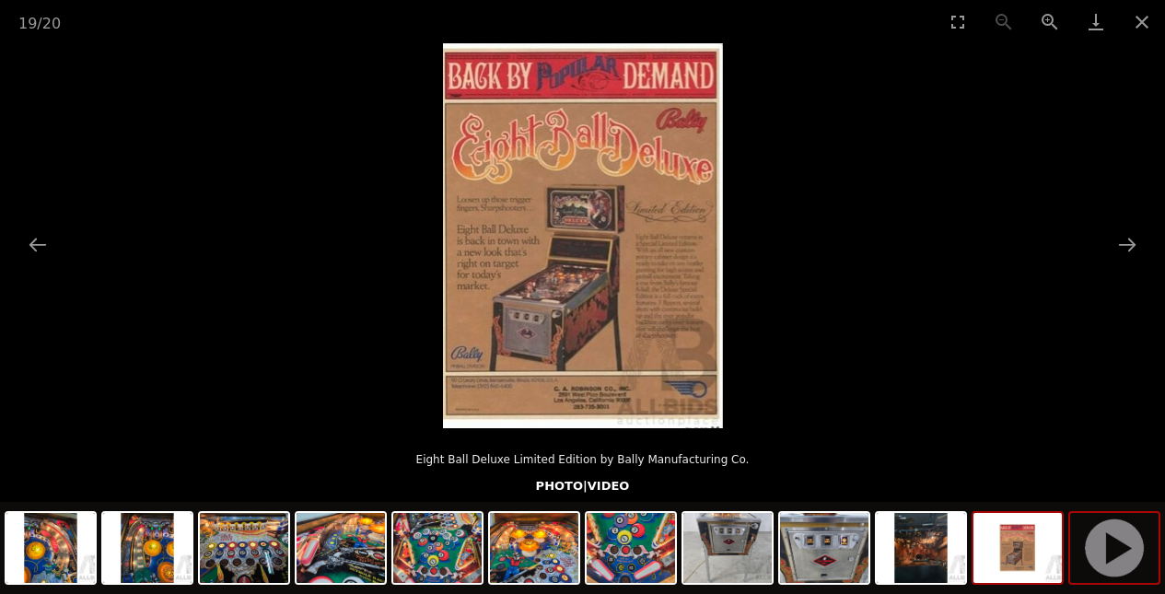
click at [1116, 554] on img at bounding box center [1114, 548] width 88 height 70
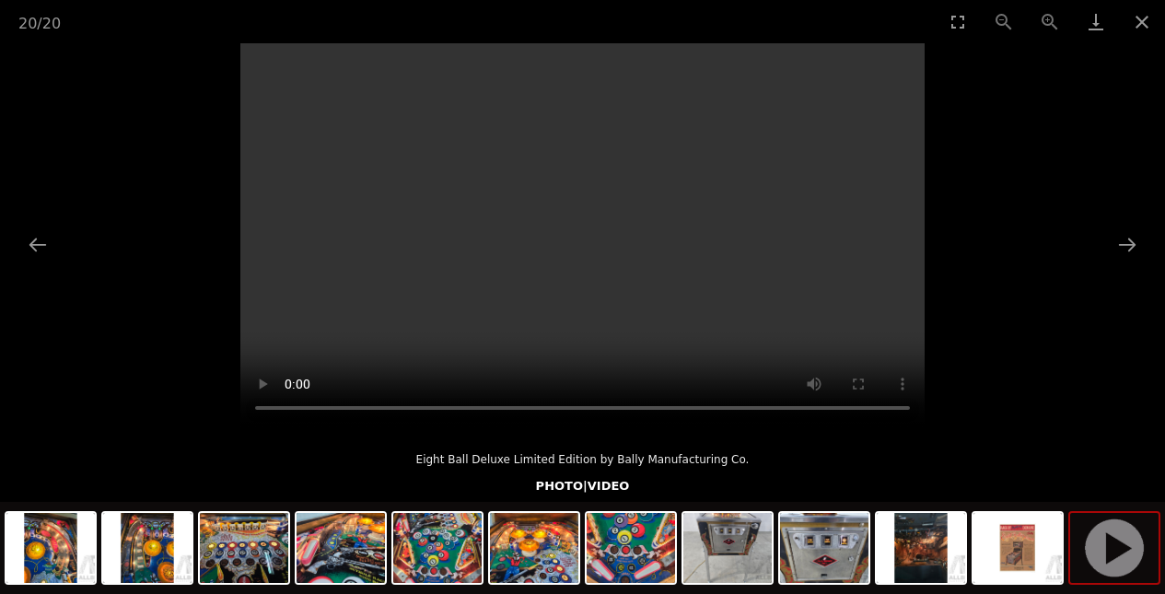
click at [600, 239] on video "Your browser does not support HTML5 video." at bounding box center [582, 235] width 684 height 385
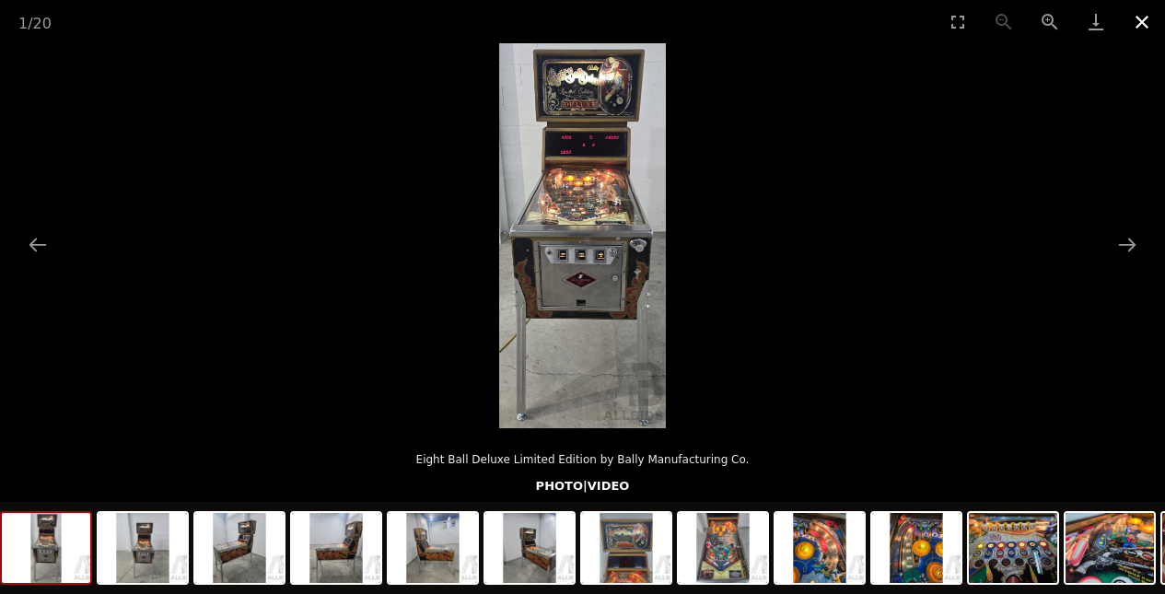
click at [1137, 21] on button "Close gallery" at bounding box center [1142, 21] width 46 height 43
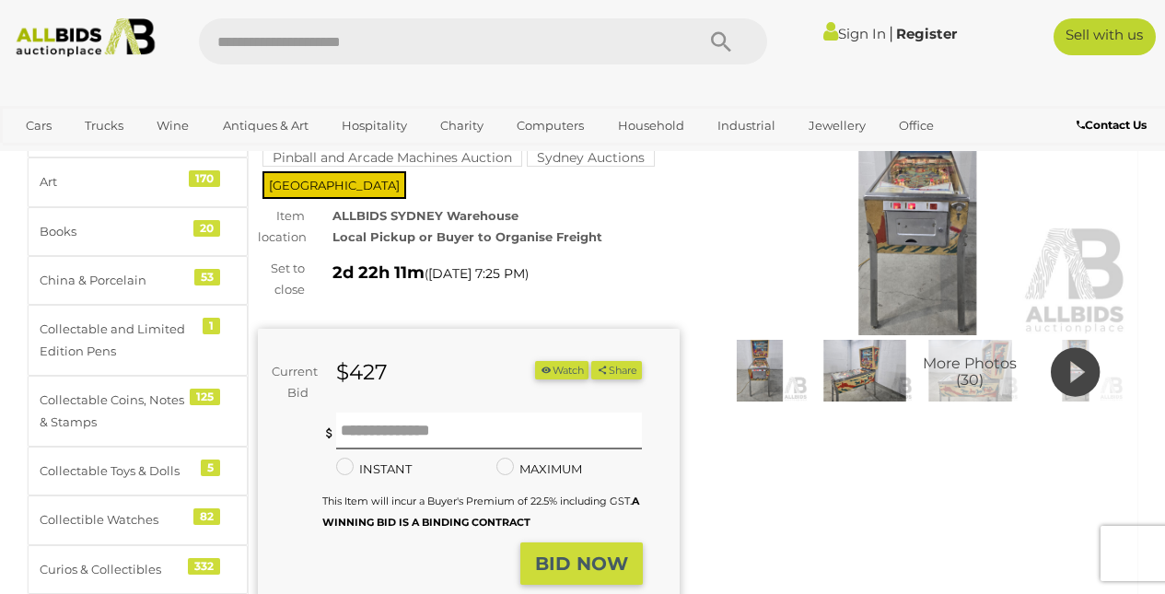
scroll to position [338, 0]
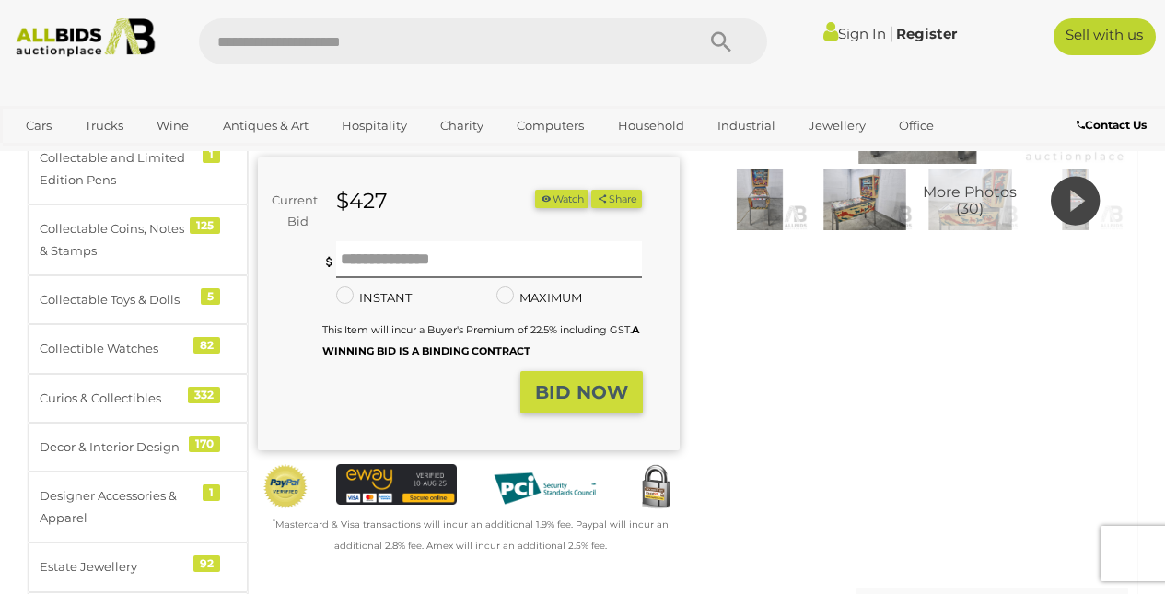
click at [1087, 201] on icon at bounding box center [1075, 200] width 49 height 59
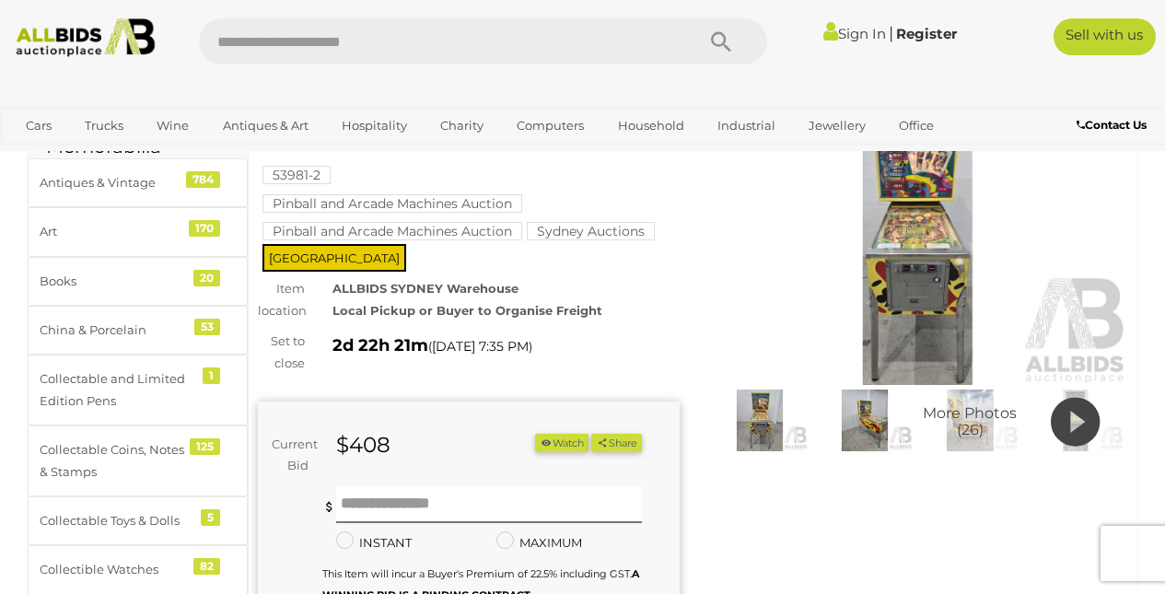
scroll to position [157, 0]
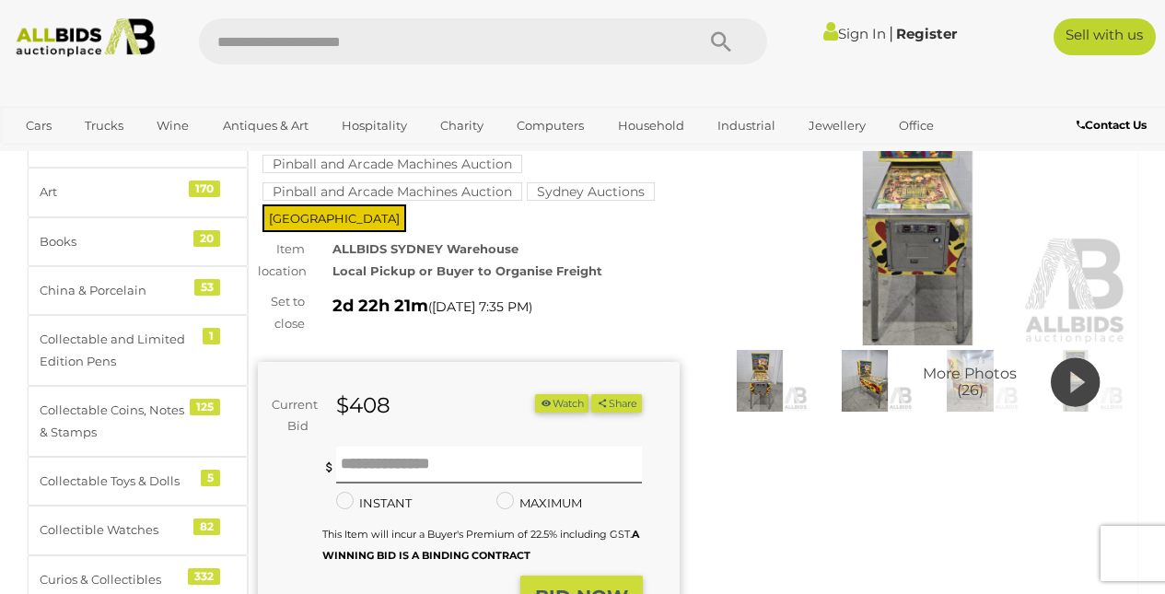
click at [1072, 377] on icon at bounding box center [1075, 382] width 49 height 59
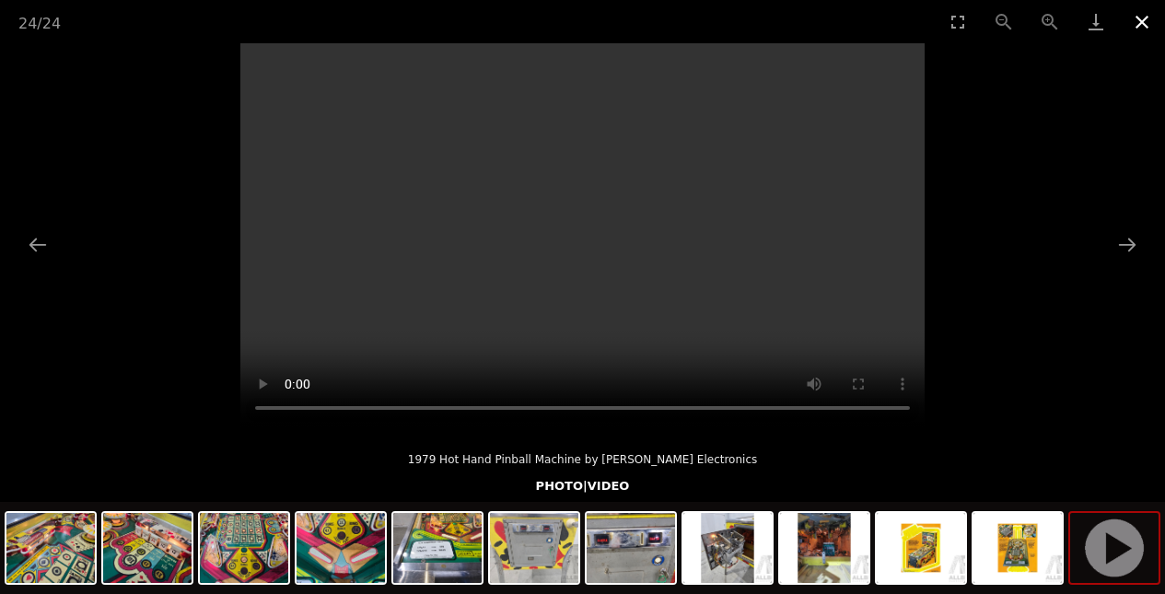
click at [1140, 21] on button "Close gallery" at bounding box center [1142, 21] width 46 height 43
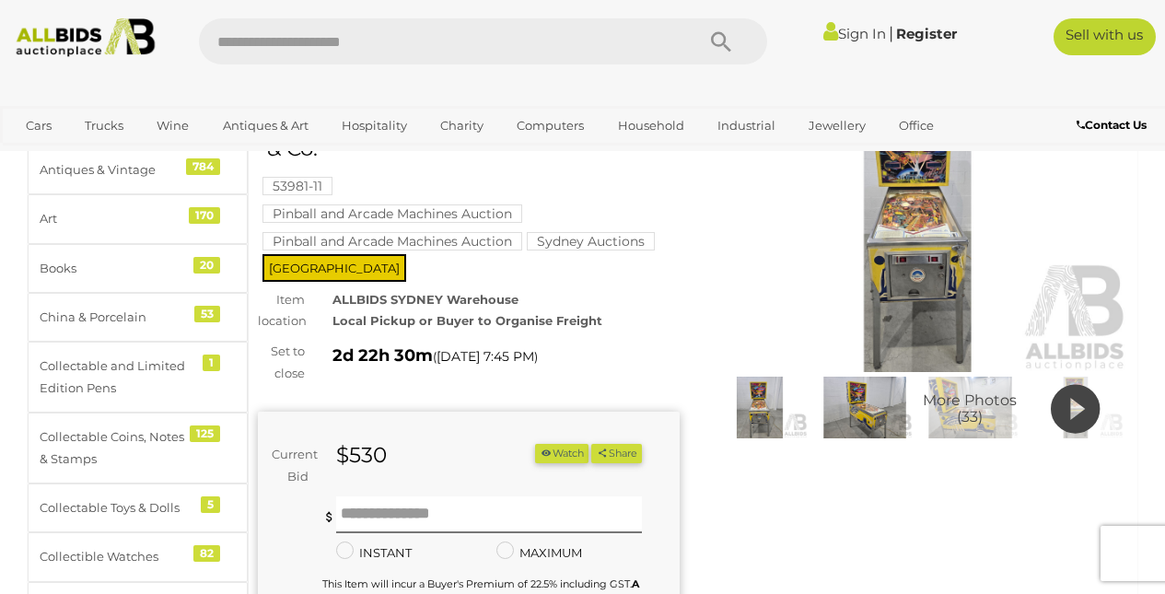
scroll to position [134, 0]
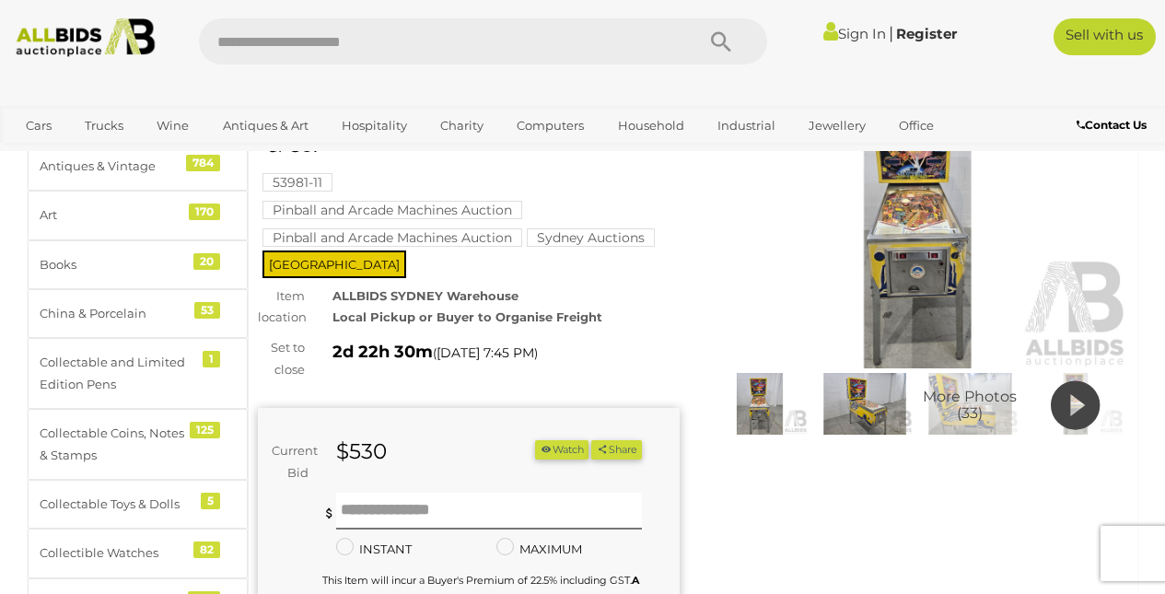
click at [1076, 406] on icon at bounding box center [1075, 405] width 49 height 59
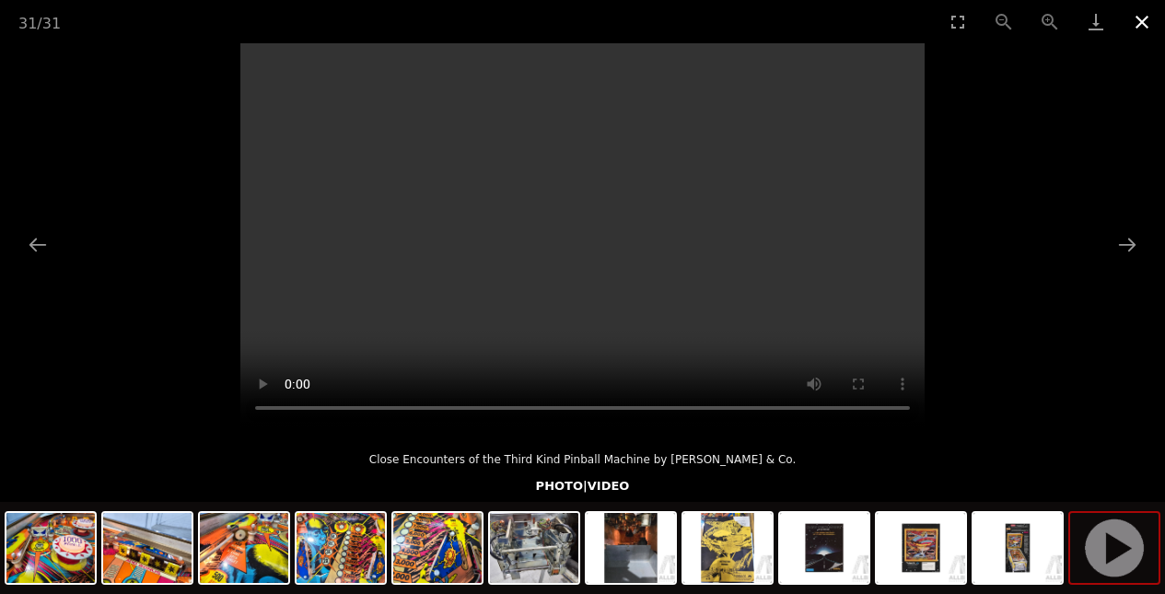
click at [1147, 22] on button "Close gallery" at bounding box center [1142, 21] width 46 height 43
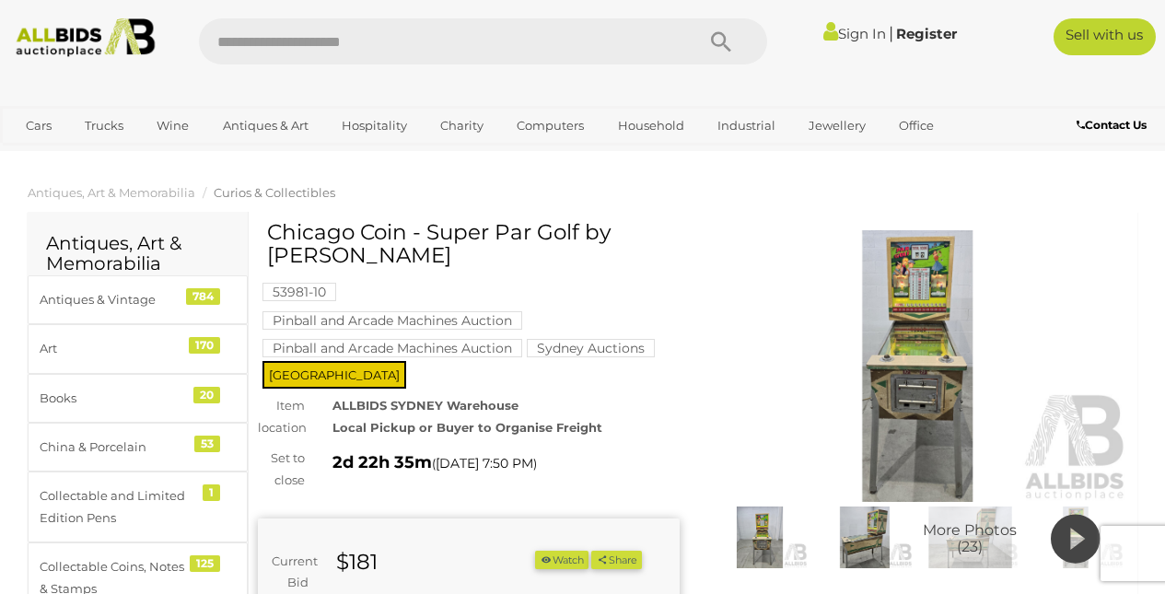
click at [1078, 531] on icon at bounding box center [1075, 538] width 49 height 59
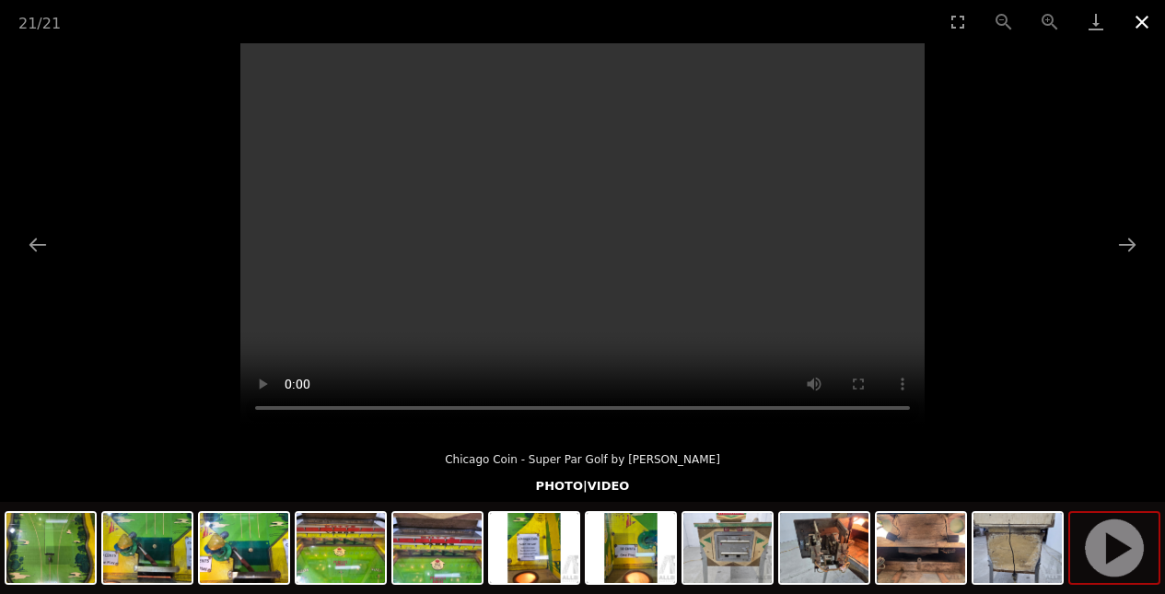
click at [1146, 24] on button "Close gallery" at bounding box center [1142, 21] width 46 height 43
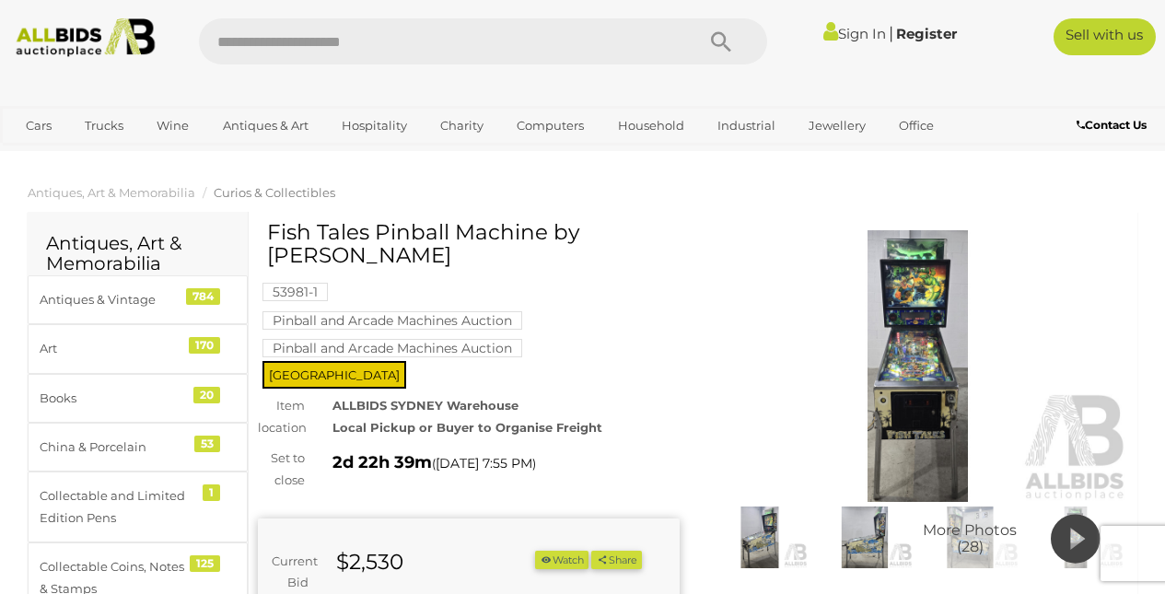
click at [1080, 538] on icon at bounding box center [1075, 538] width 49 height 59
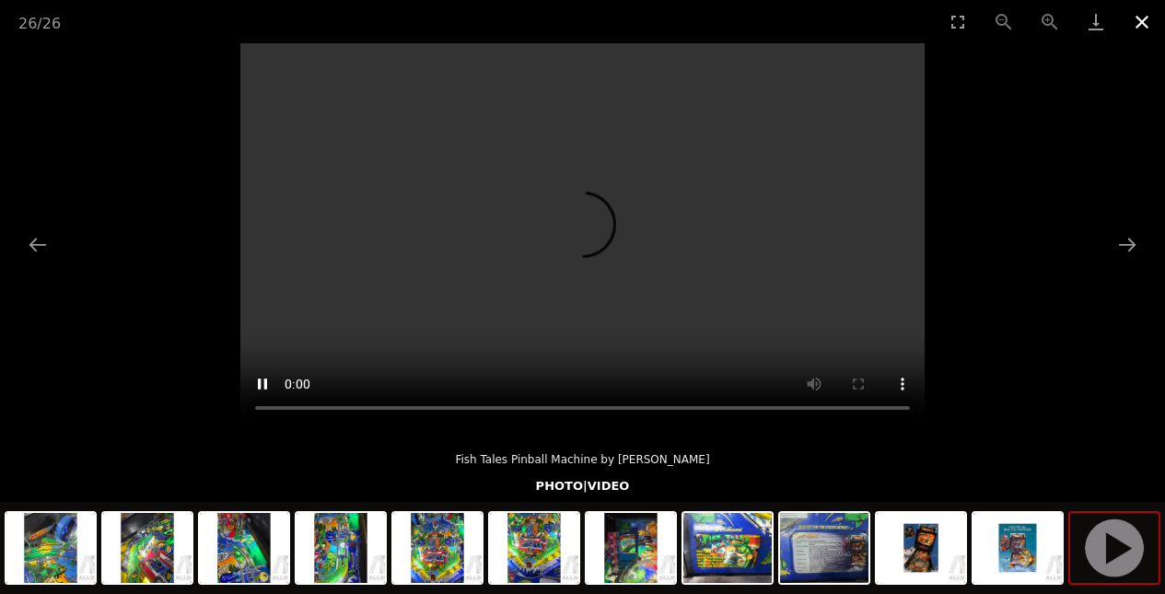
click at [1141, 24] on button "Close gallery" at bounding box center [1142, 21] width 46 height 43
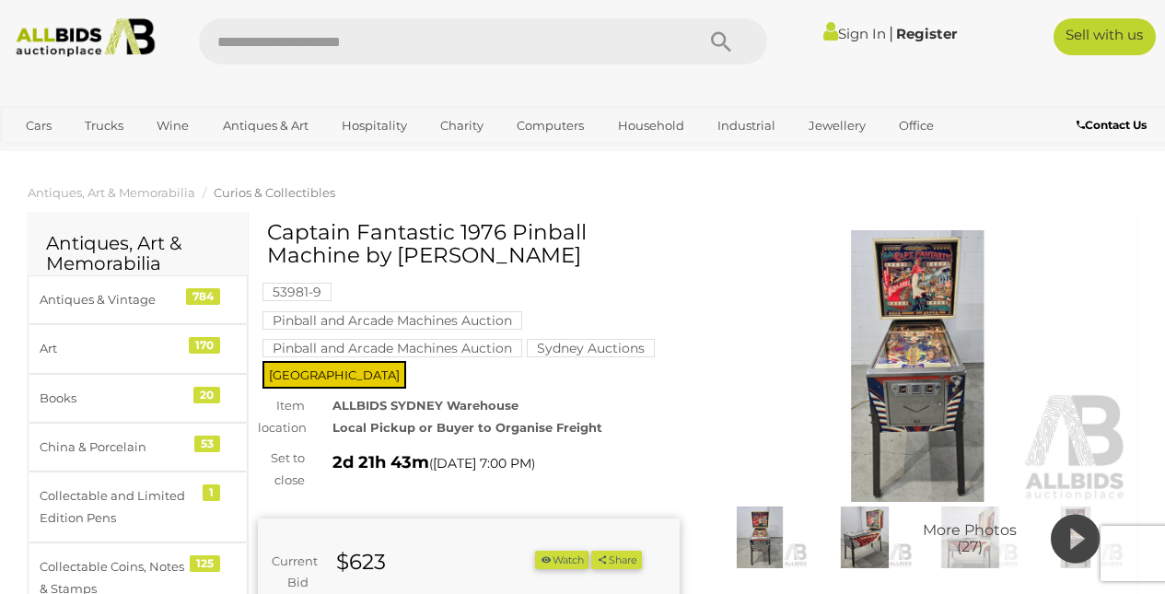
click at [1075, 530] on icon at bounding box center [1075, 538] width 49 height 59
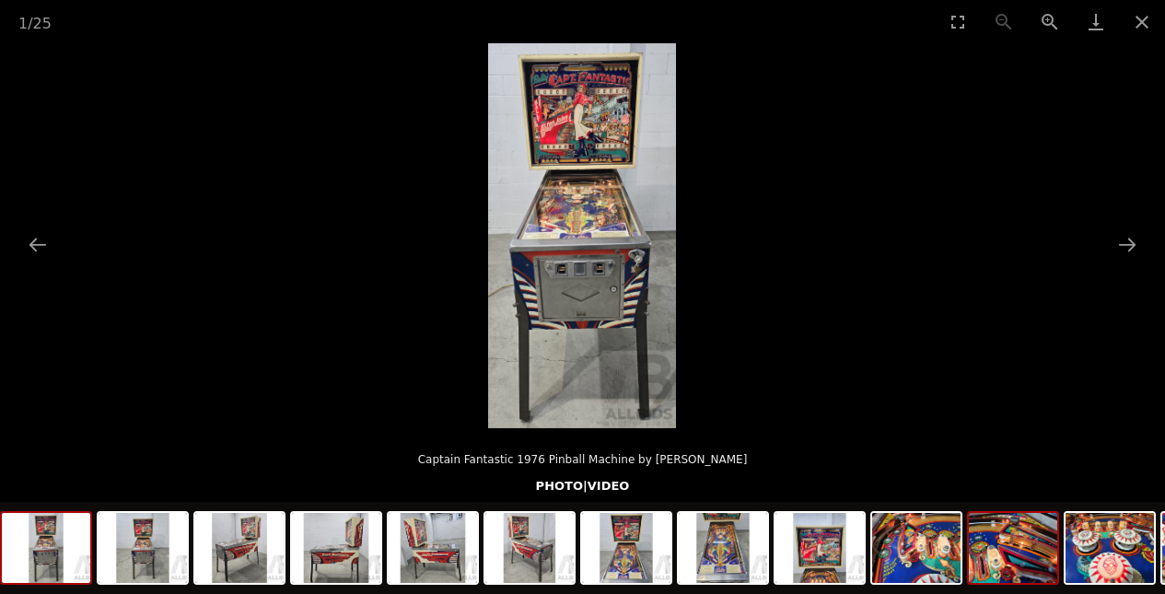
click at [988, 573] on img at bounding box center [1013, 548] width 88 height 70
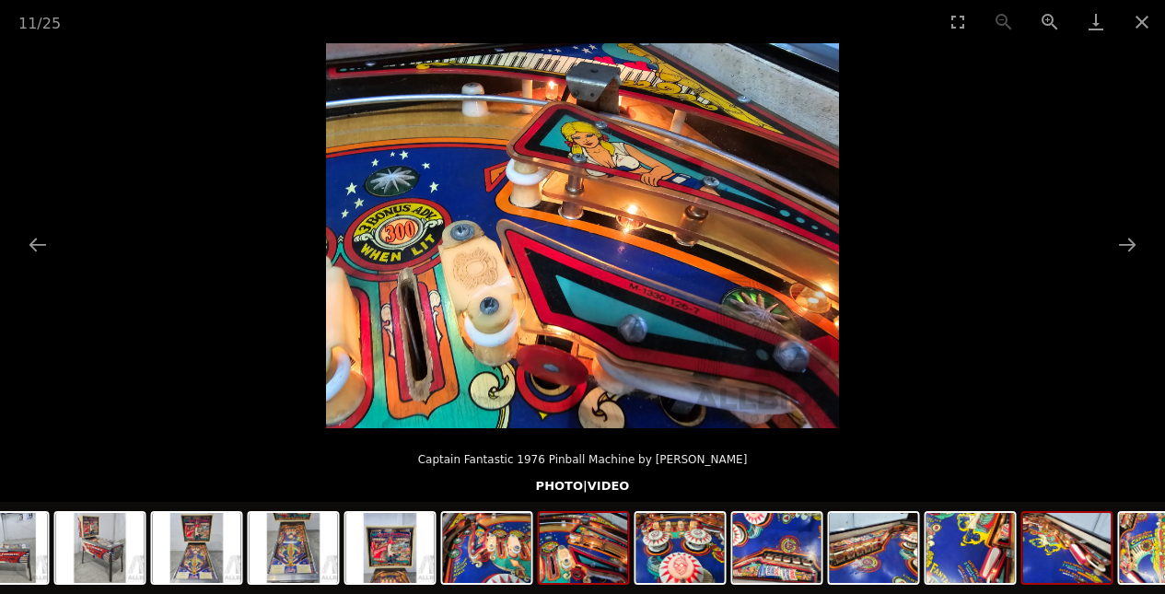
click at [1087, 560] on img at bounding box center [1067, 548] width 88 height 70
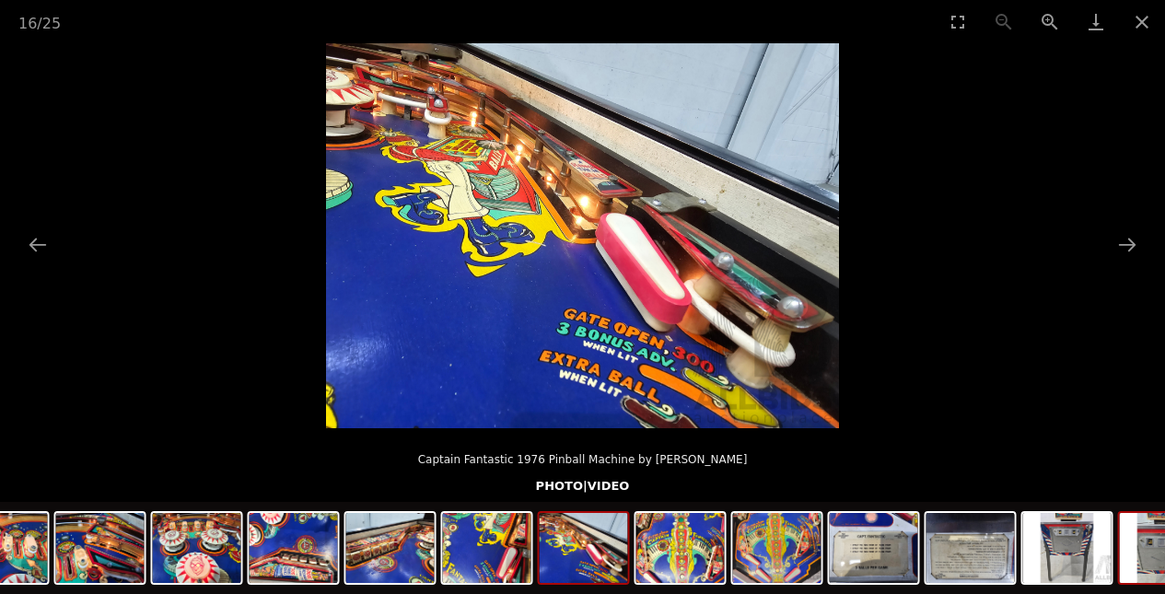
click at [1081, 554] on img at bounding box center [1067, 548] width 88 height 70
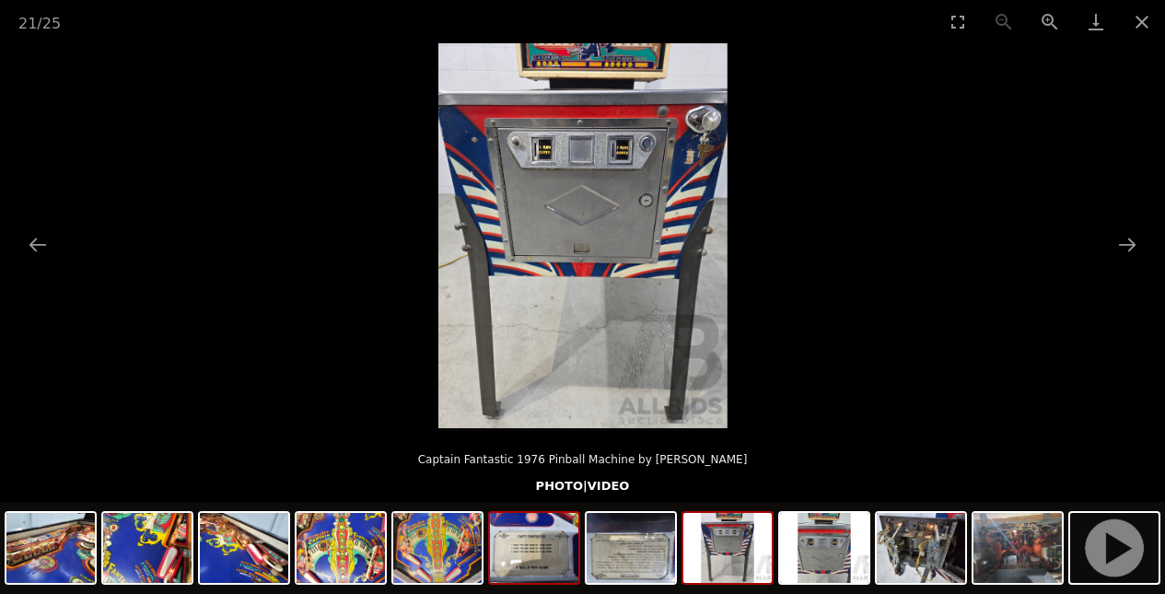
click at [510, 542] on img at bounding box center [534, 548] width 88 height 70
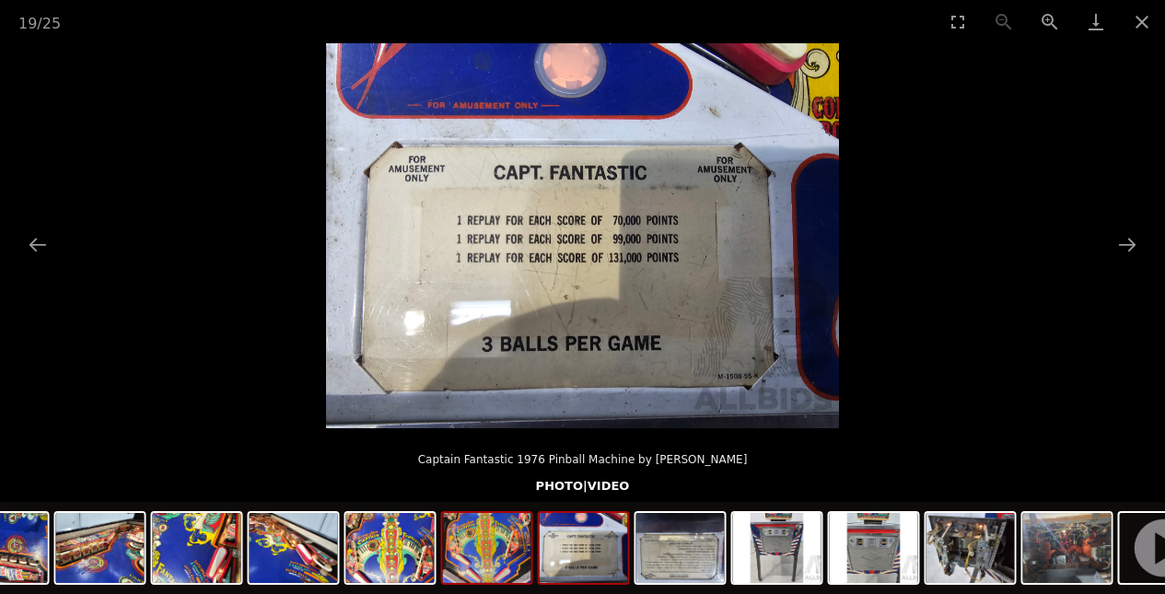
click at [498, 556] on img at bounding box center [487, 548] width 88 height 70
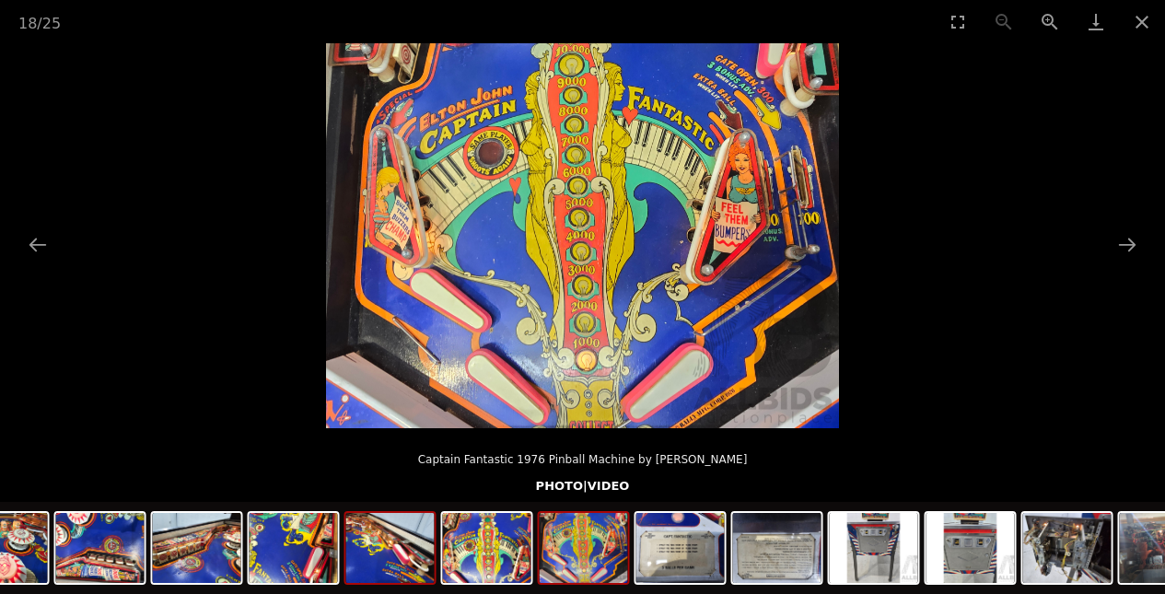
click at [401, 561] on img at bounding box center [390, 548] width 88 height 70
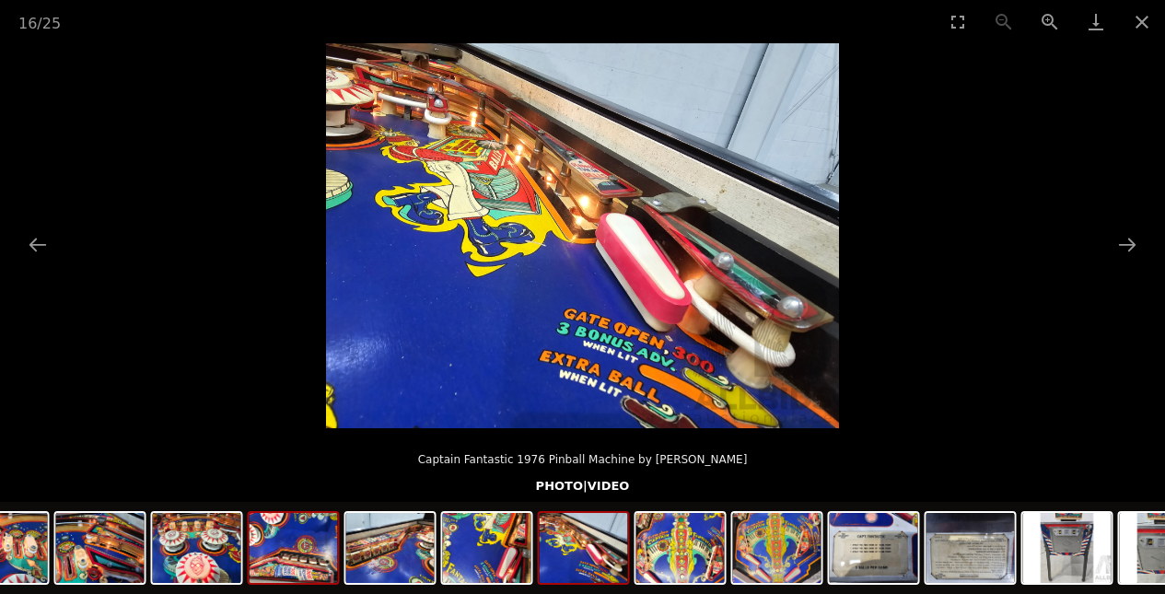
click at [320, 561] on img at bounding box center [294, 548] width 88 height 70
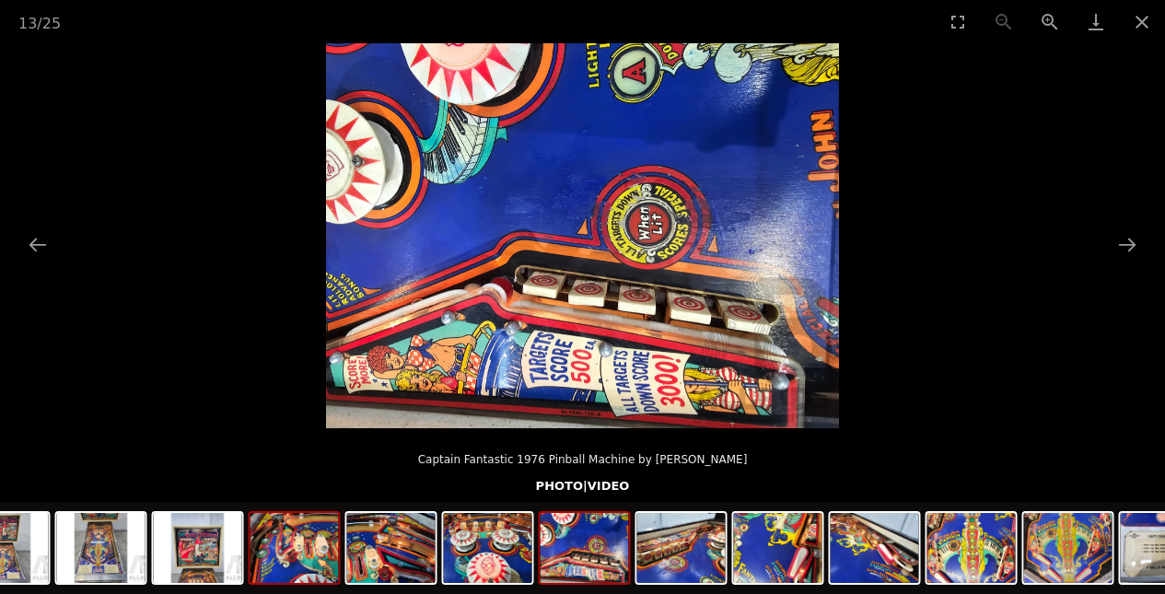
click at [284, 565] on img at bounding box center [295, 548] width 88 height 70
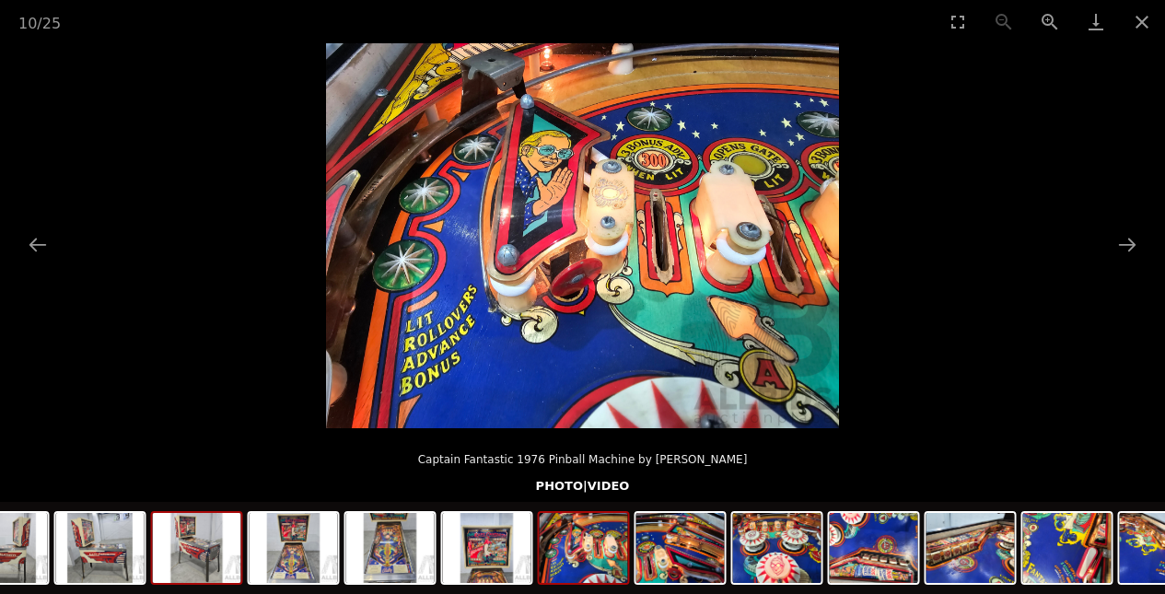
click at [217, 564] on img at bounding box center [197, 548] width 88 height 70
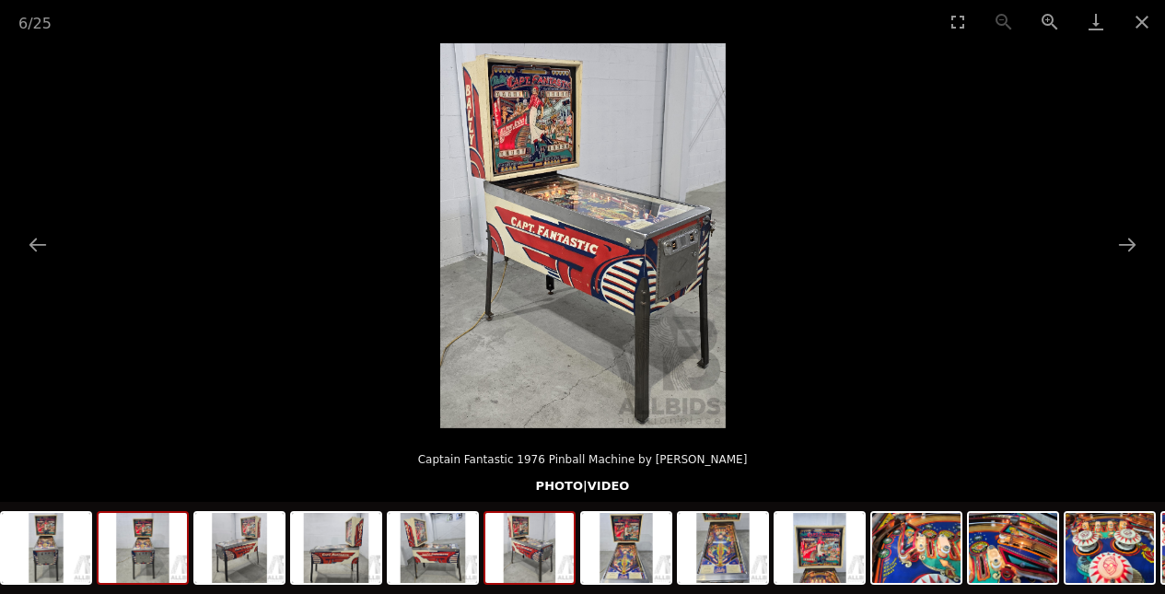
click at [147, 557] on img at bounding box center [143, 548] width 88 height 70
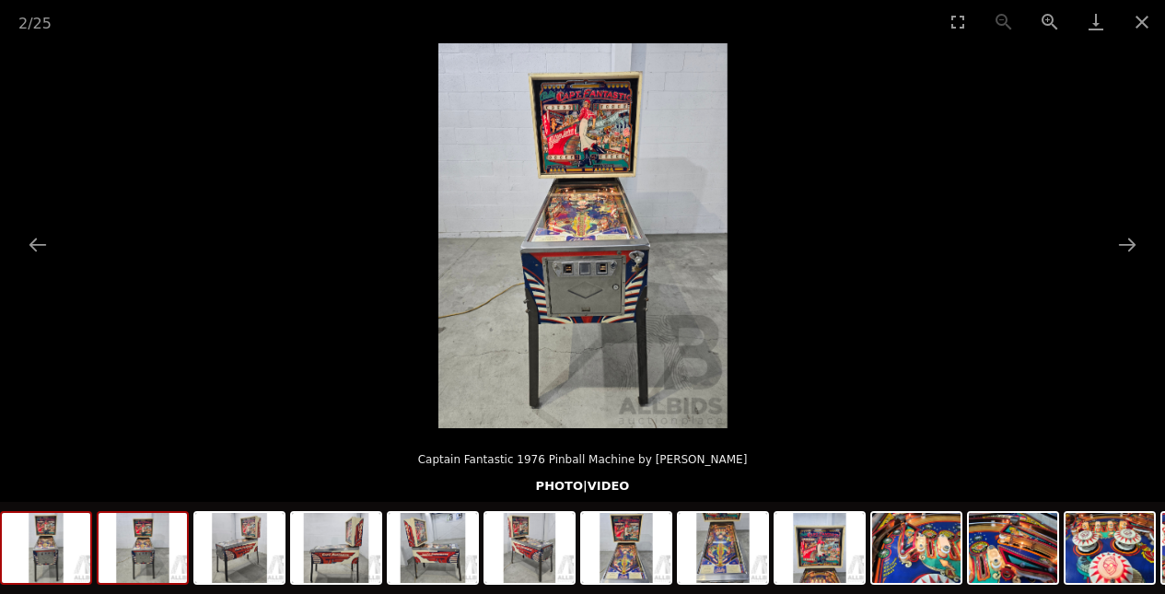
click at [74, 554] on img at bounding box center [46, 548] width 88 height 70
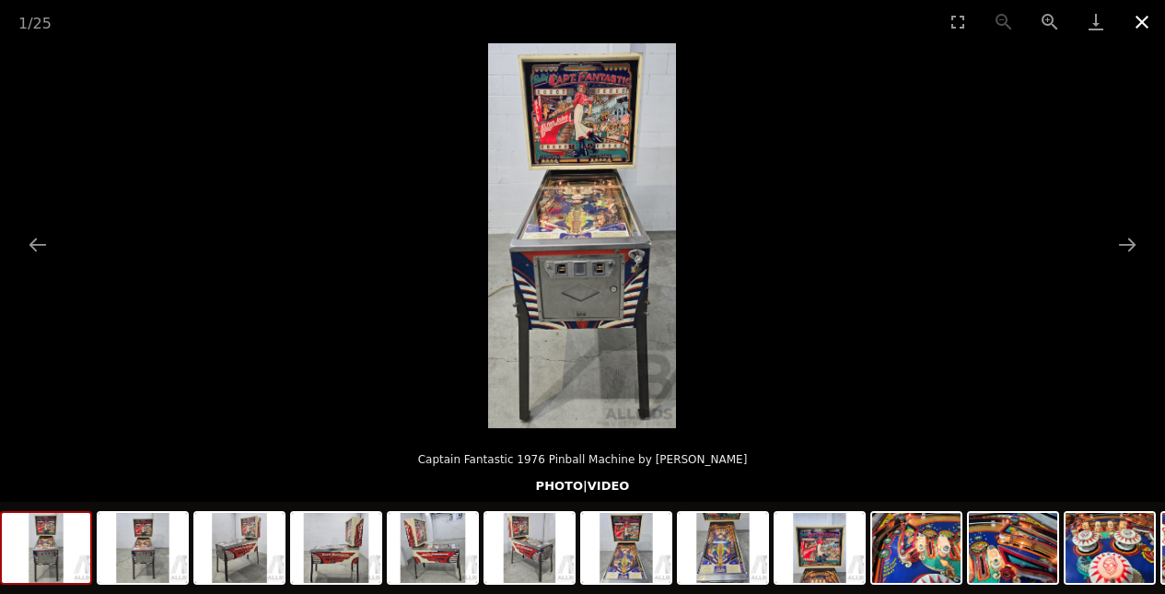
click at [1144, 24] on button "Close gallery" at bounding box center [1142, 21] width 46 height 43
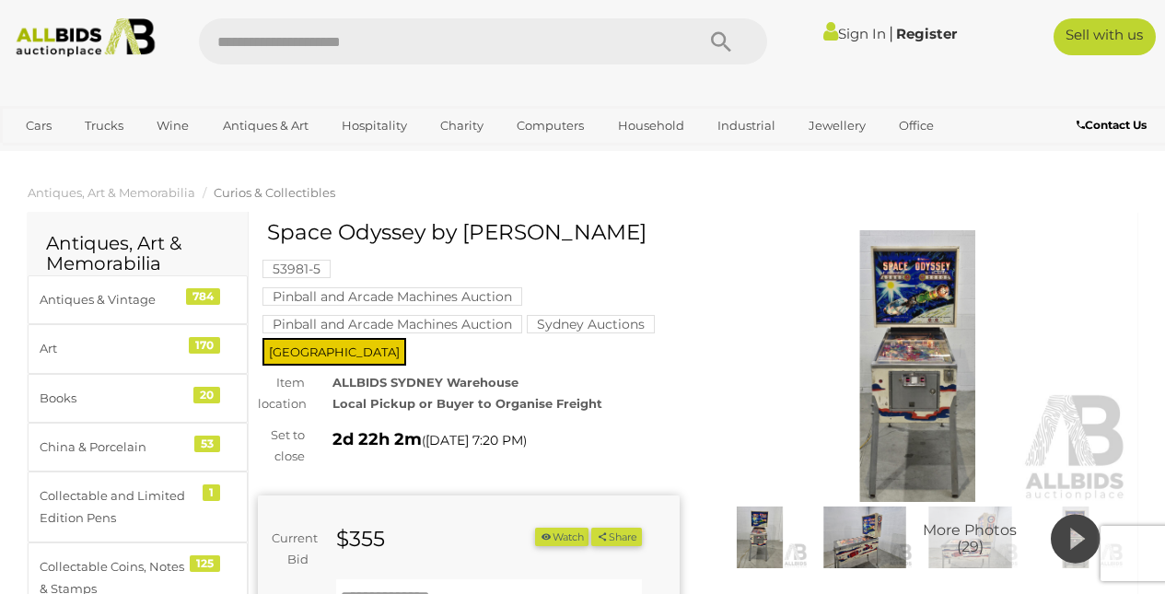
click at [1065, 539] on icon at bounding box center [1075, 538] width 49 height 59
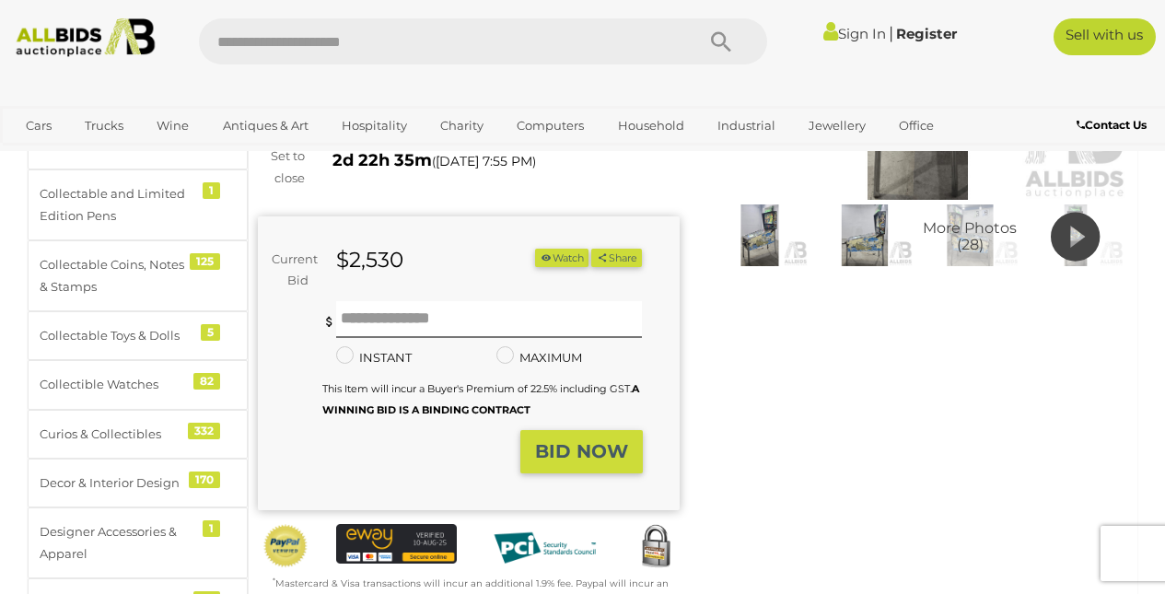
scroll to position [306, 0]
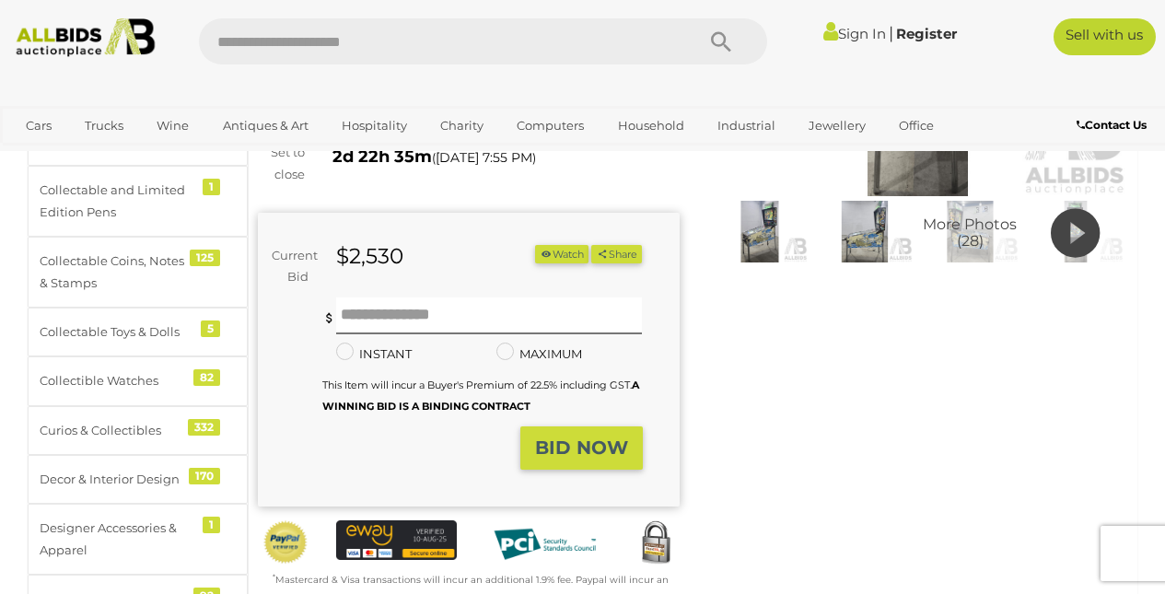
click at [981, 234] on span "More Photos (28)" at bounding box center [970, 233] width 94 height 32
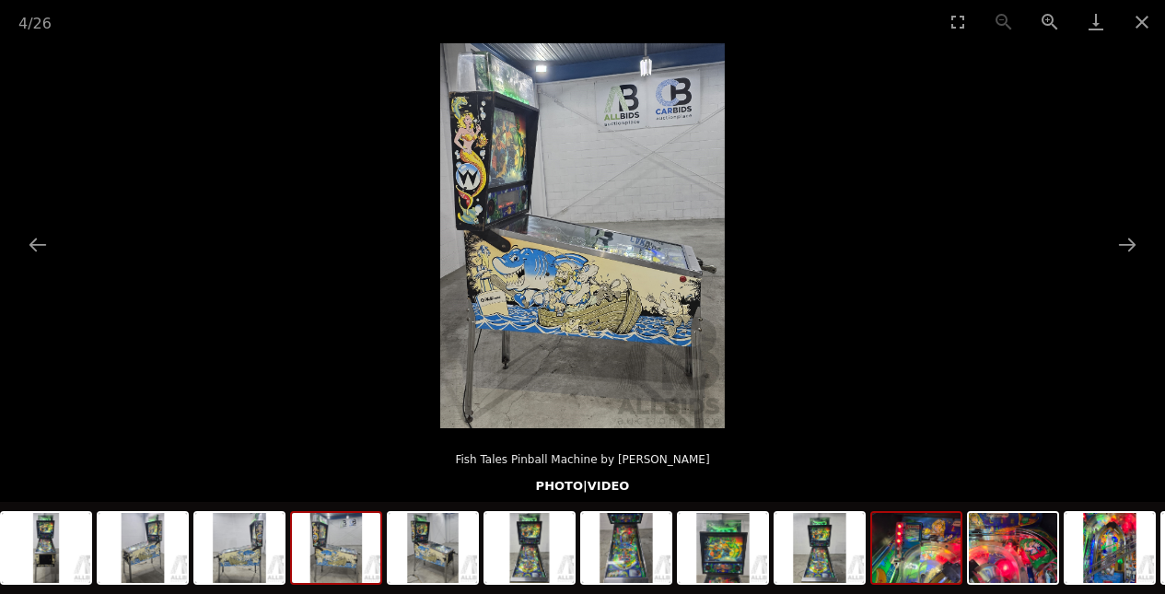
click at [929, 565] on img at bounding box center [916, 548] width 88 height 70
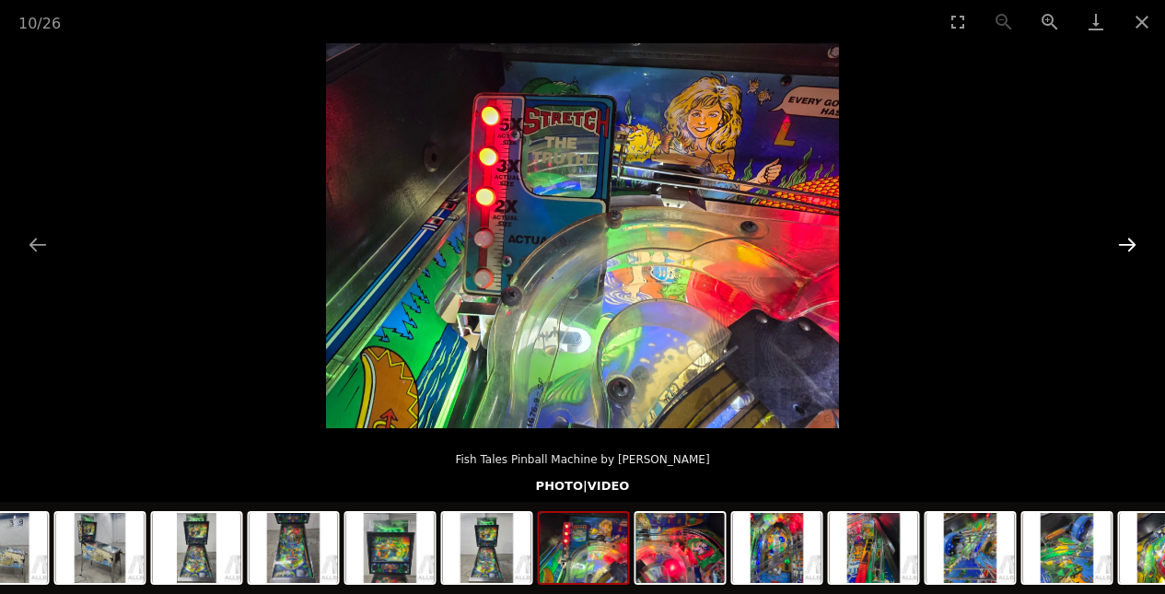
click at [1125, 251] on button "Next slide" at bounding box center [1127, 245] width 39 height 36
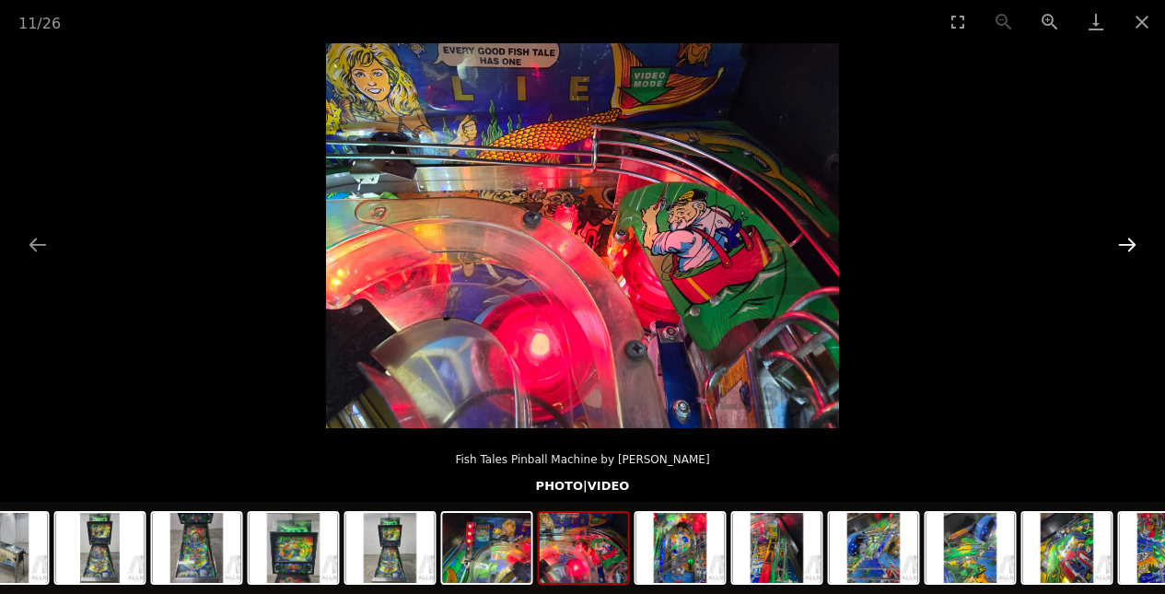
click at [1125, 251] on button "Next slide" at bounding box center [1127, 245] width 39 height 36
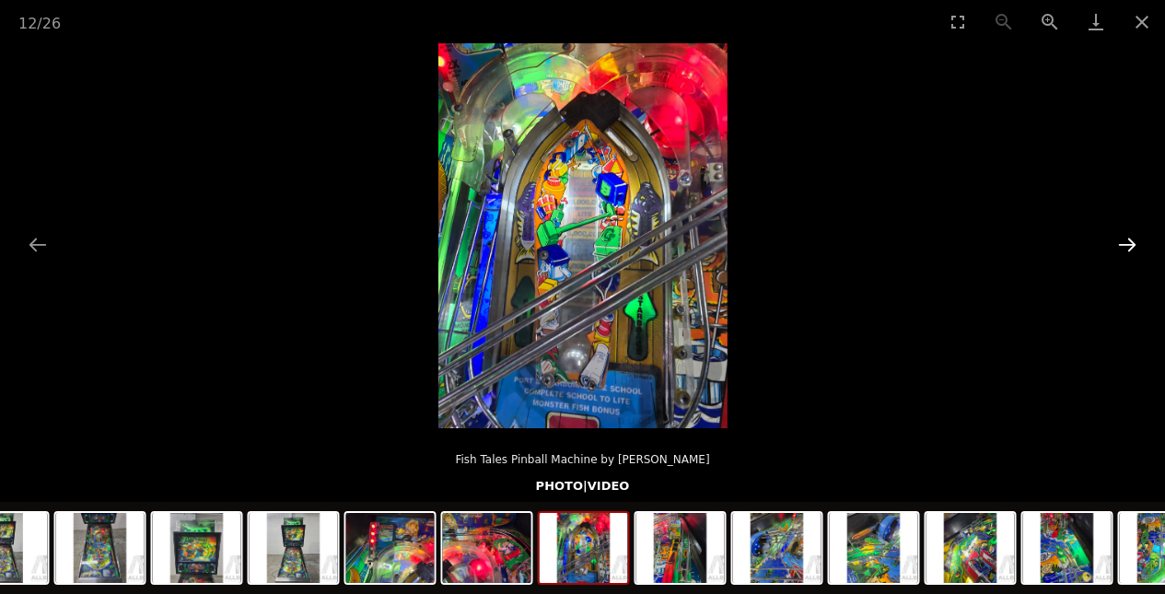
click at [1125, 251] on button "Next slide" at bounding box center [1127, 245] width 39 height 36
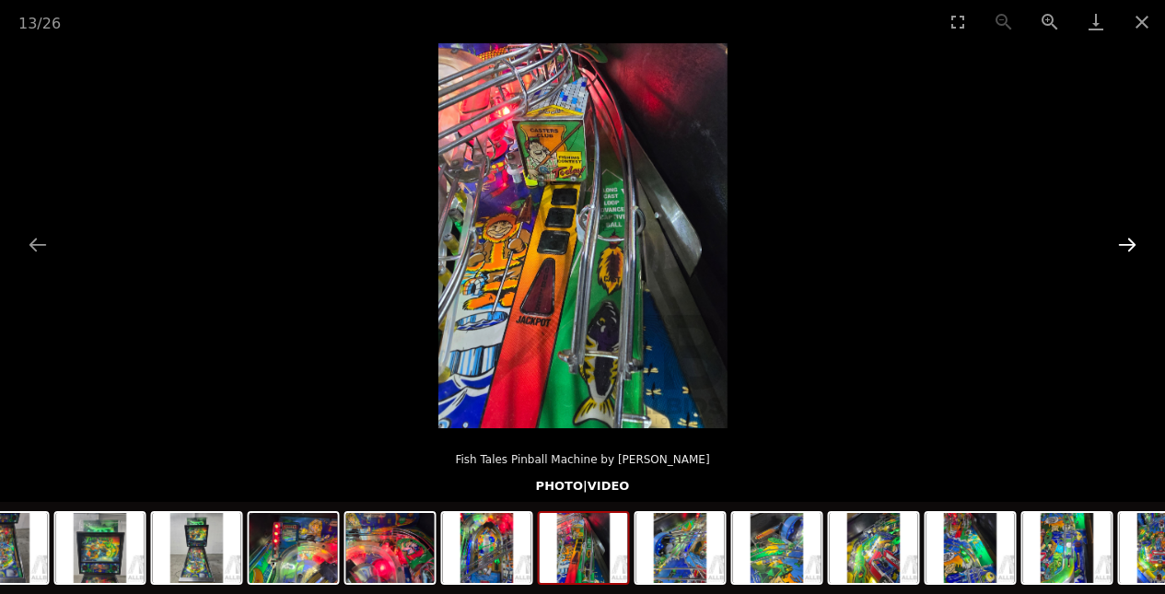
click at [1125, 251] on button "Next slide" at bounding box center [1127, 245] width 39 height 36
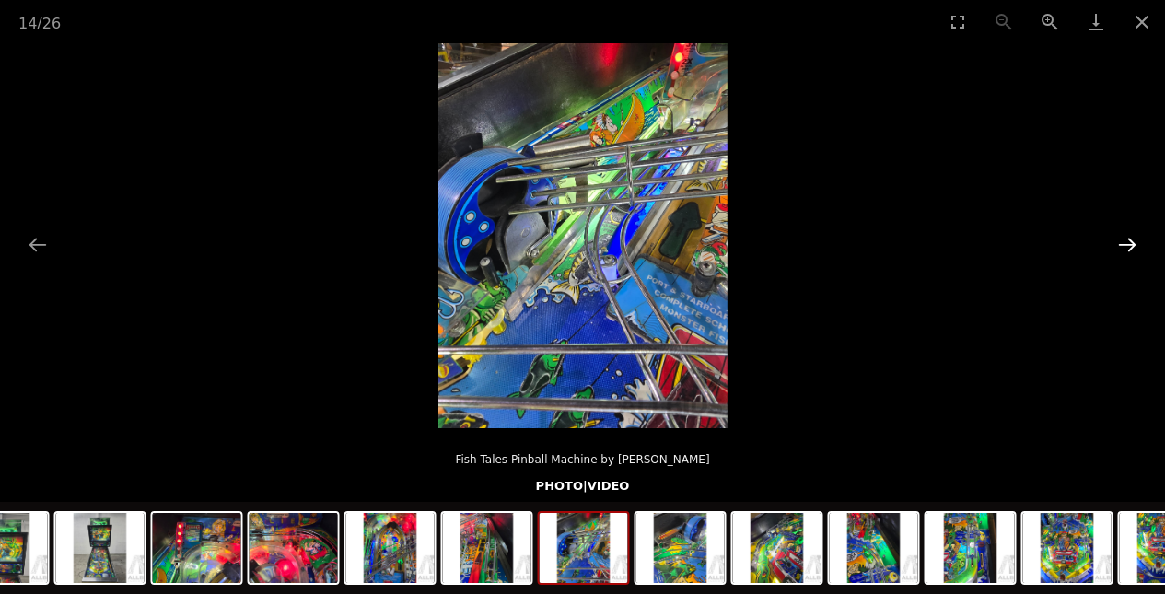
click at [1125, 251] on button "Next slide" at bounding box center [1127, 245] width 39 height 36
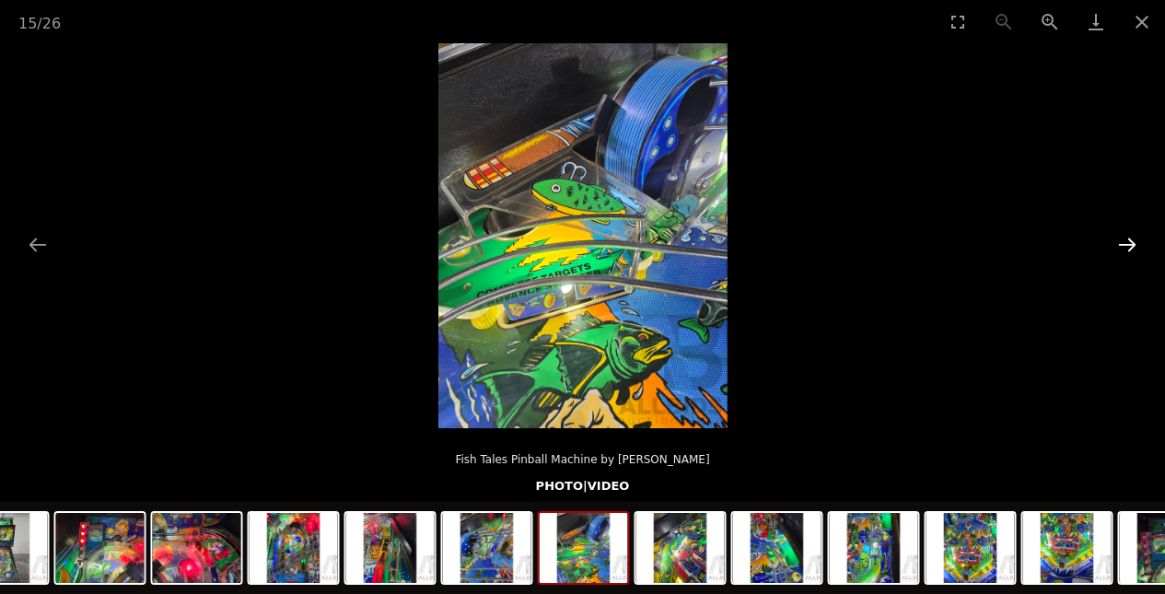
click at [1125, 252] on button "Next slide" at bounding box center [1127, 245] width 39 height 36
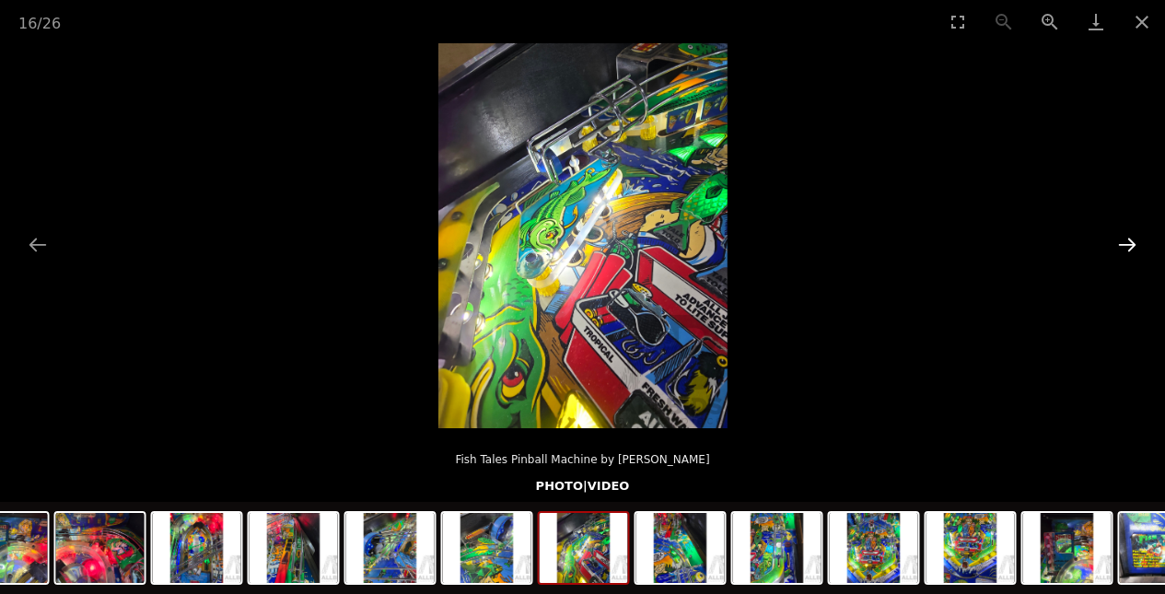
click at [1125, 252] on button "Next slide" at bounding box center [1127, 245] width 39 height 36
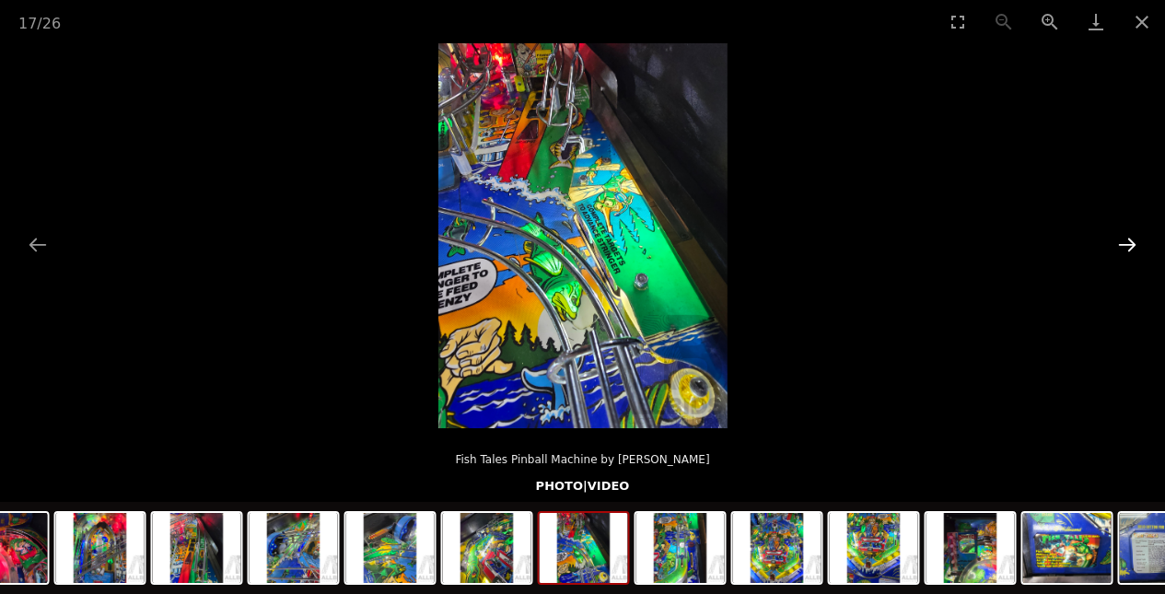
click at [1125, 253] on button "Next slide" at bounding box center [1127, 245] width 39 height 36
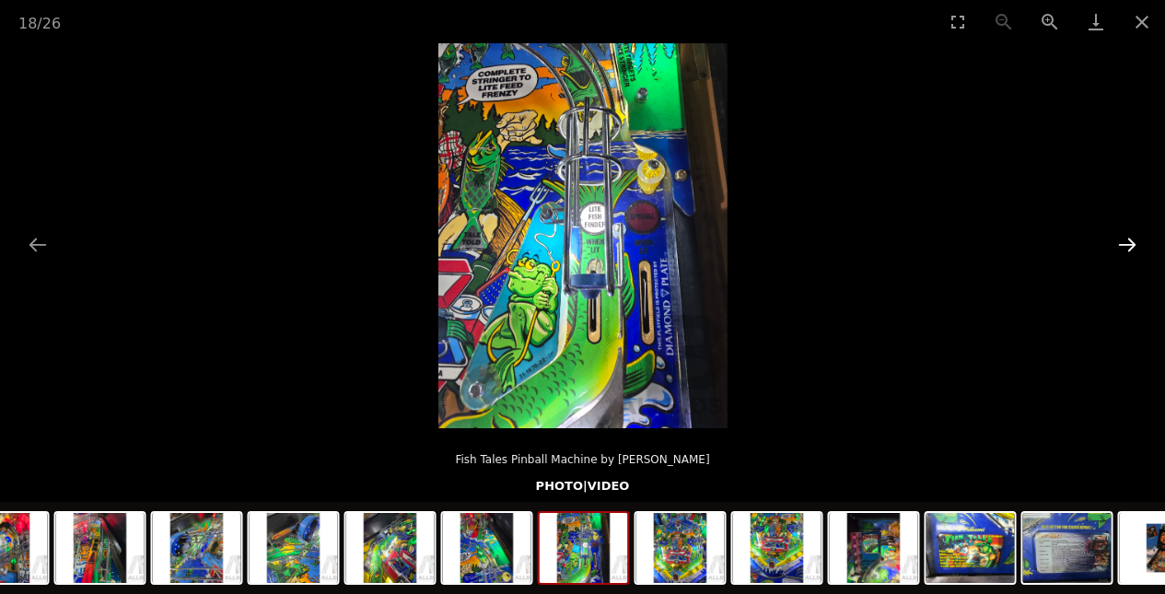
click at [1125, 253] on button "Next slide" at bounding box center [1127, 245] width 39 height 36
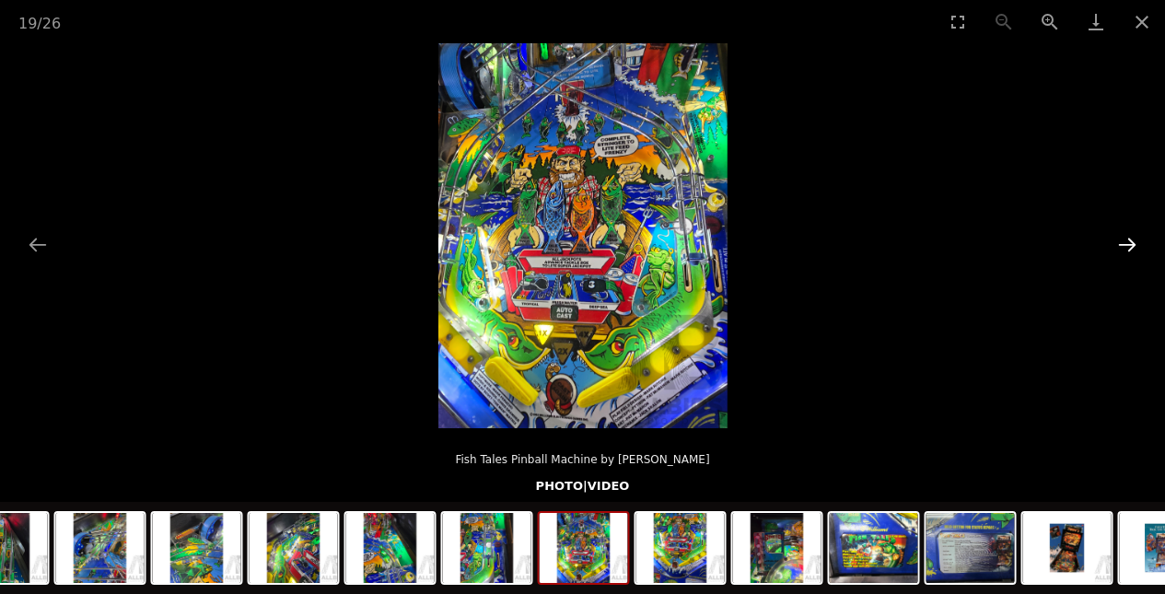
click at [1125, 254] on button "Next slide" at bounding box center [1127, 245] width 39 height 36
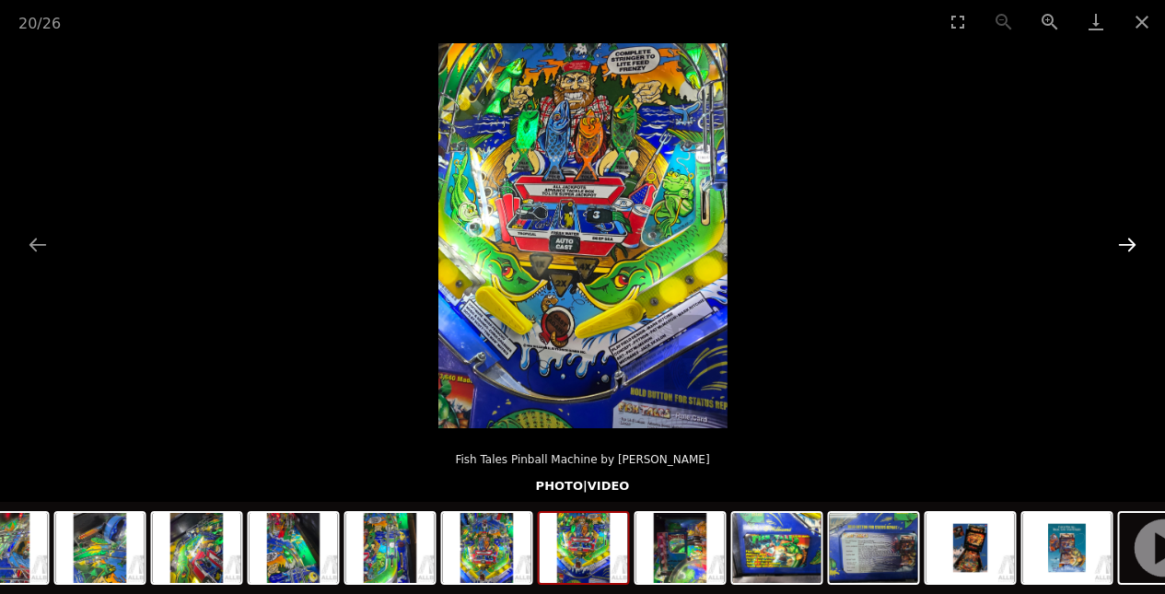
click at [1125, 255] on button "Next slide" at bounding box center [1127, 245] width 39 height 36
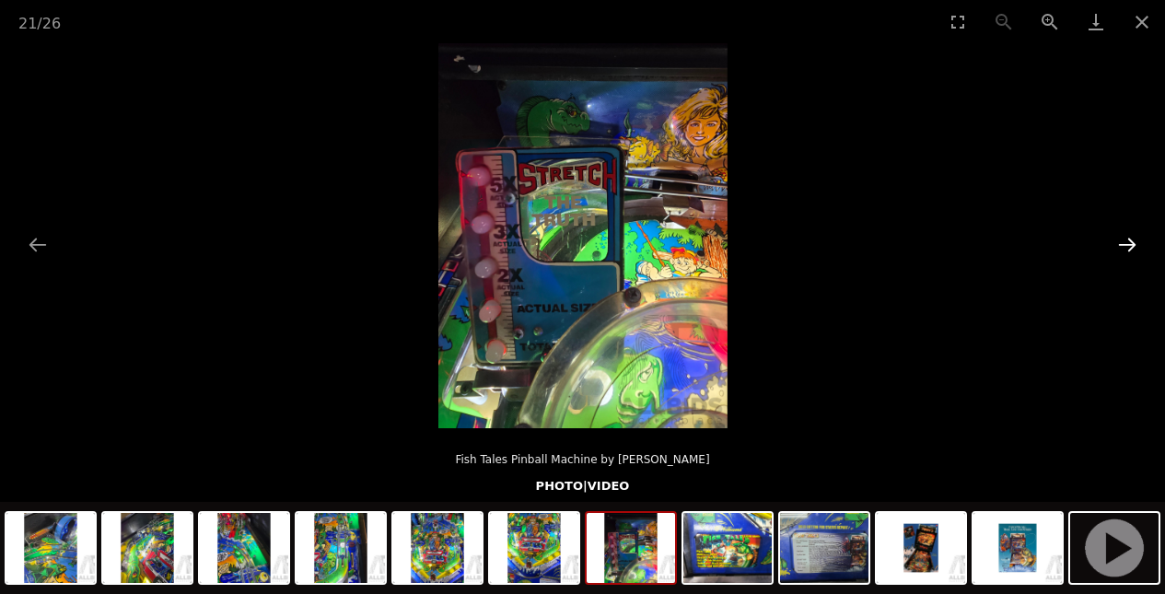
click at [1125, 255] on button "Next slide" at bounding box center [1127, 245] width 39 height 36
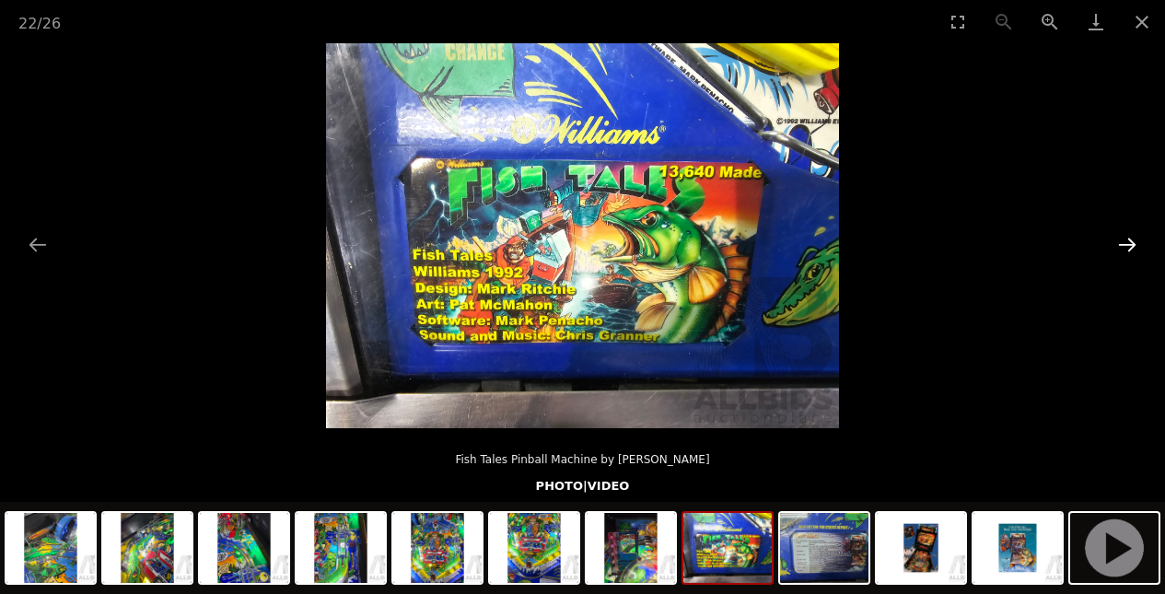
click at [1125, 256] on button "Next slide" at bounding box center [1127, 245] width 39 height 36
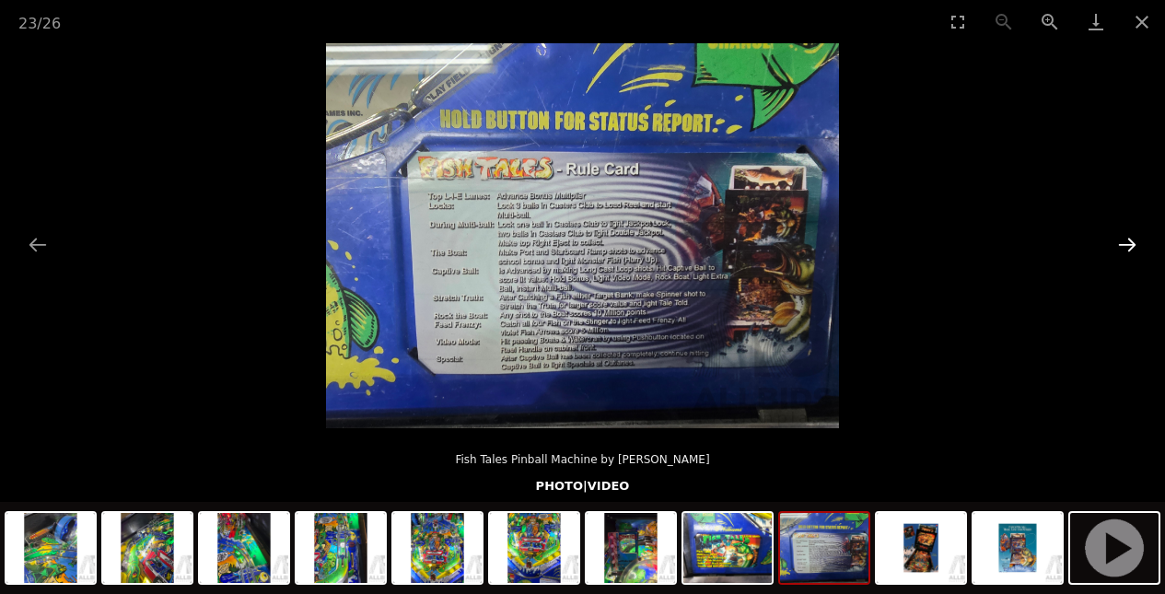
click at [1125, 256] on button "Next slide" at bounding box center [1127, 245] width 39 height 36
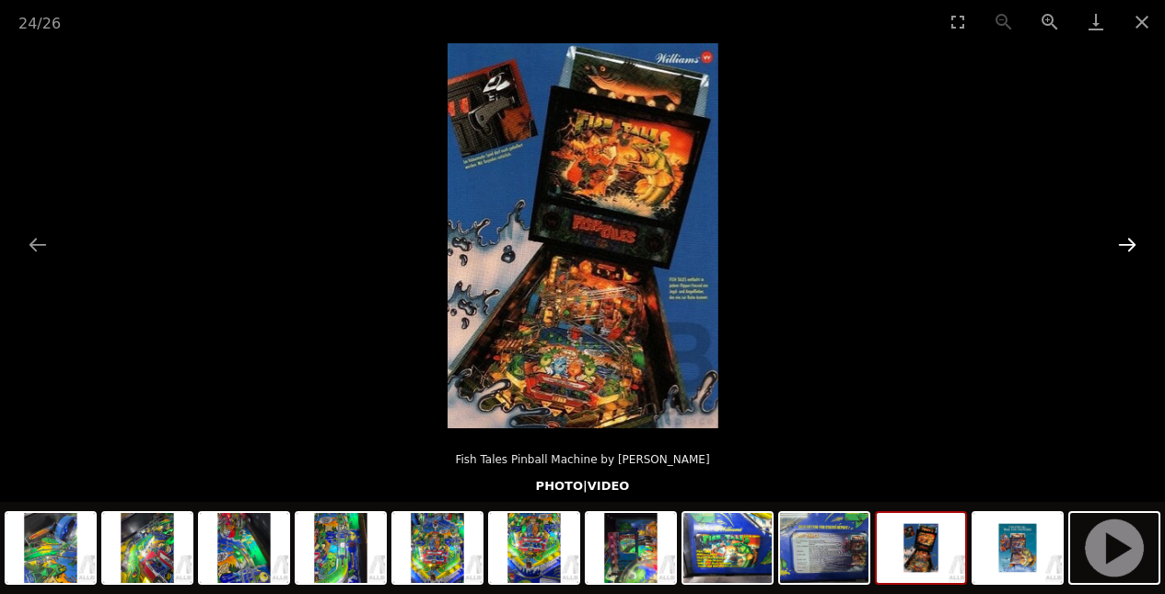
click at [1125, 256] on button "Next slide" at bounding box center [1127, 245] width 39 height 36
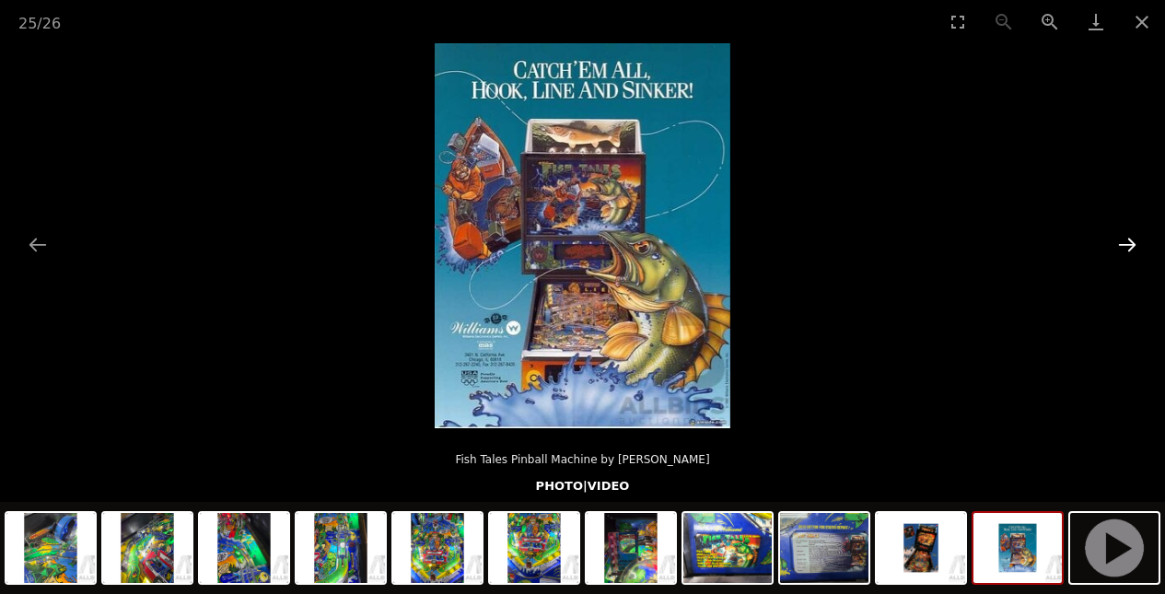
click at [1125, 256] on button "Next slide" at bounding box center [1127, 245] width 39 height 36
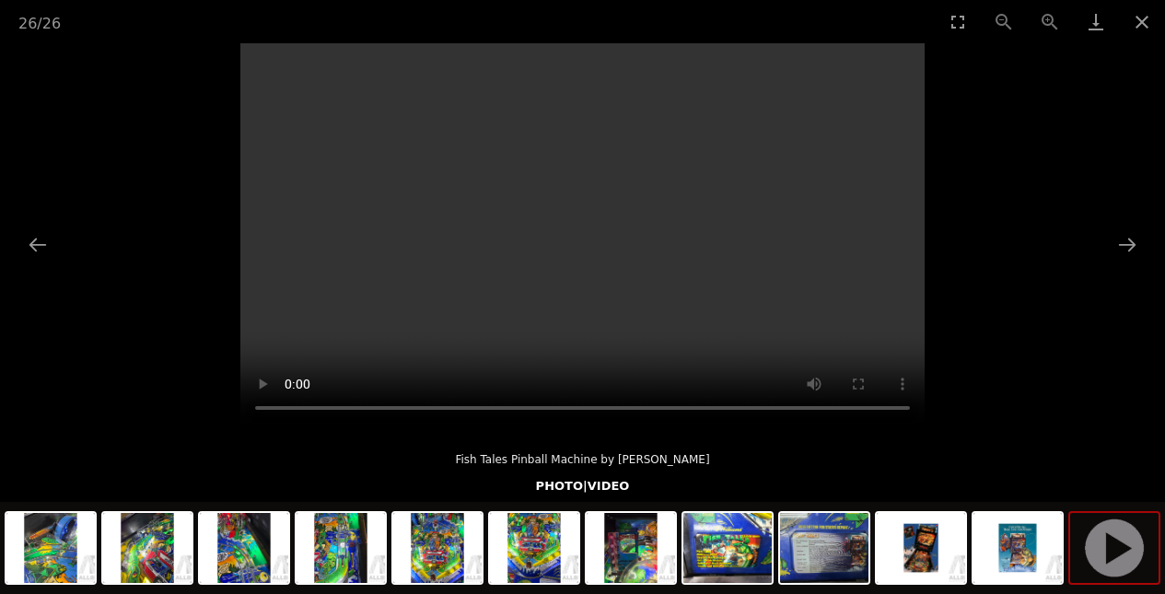
click at [596, 245] on video "Your browser does not support HTML5 video." at bounding box center [582, 235] width 684 height 385
click at [1144, 22] on button "Close gallery" at bounding box center [1142, 21] width 46 height 43
